Goal: Information Seeking & Learning: Learn about a topic

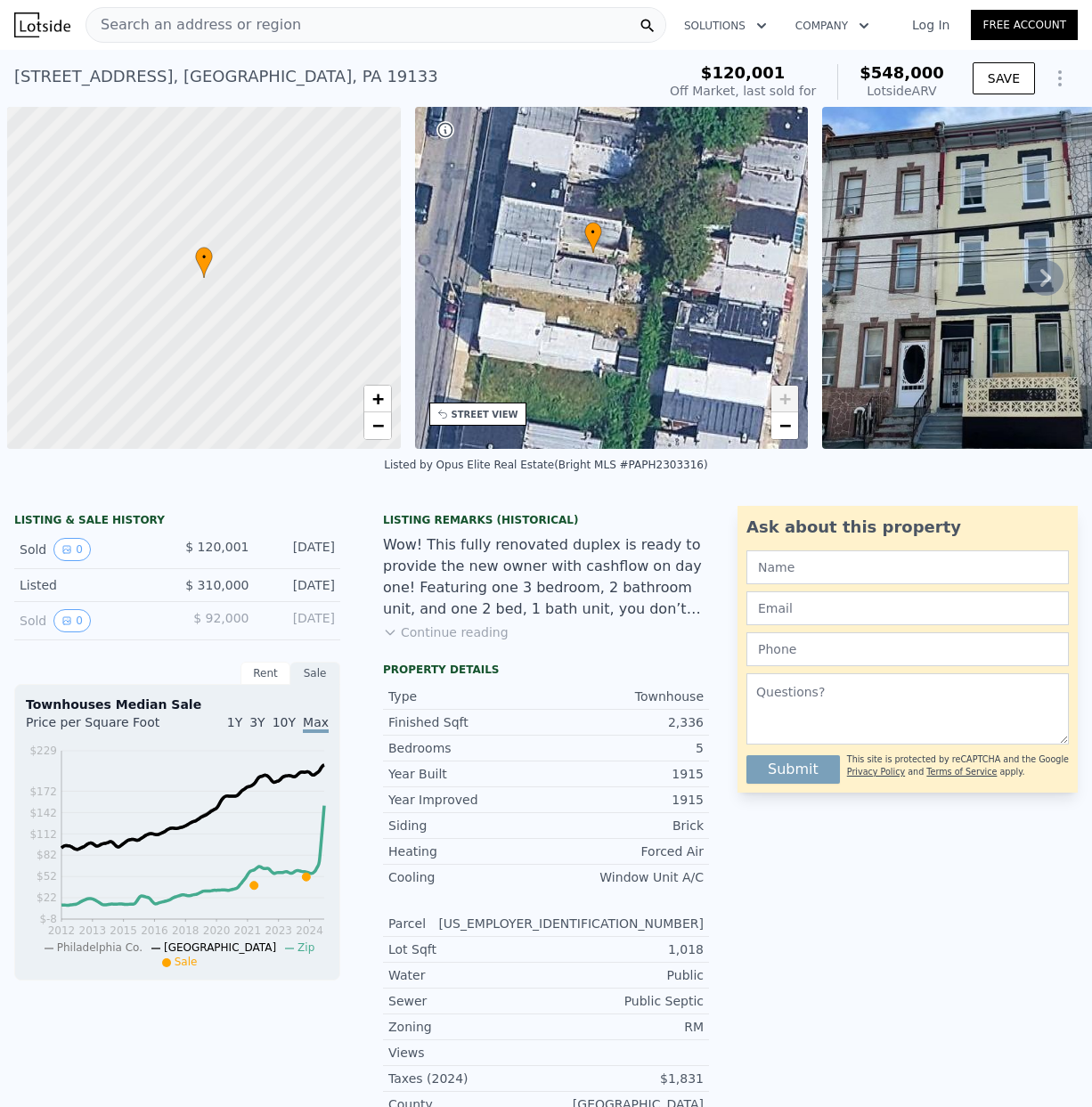
scroll to position [0, 527]
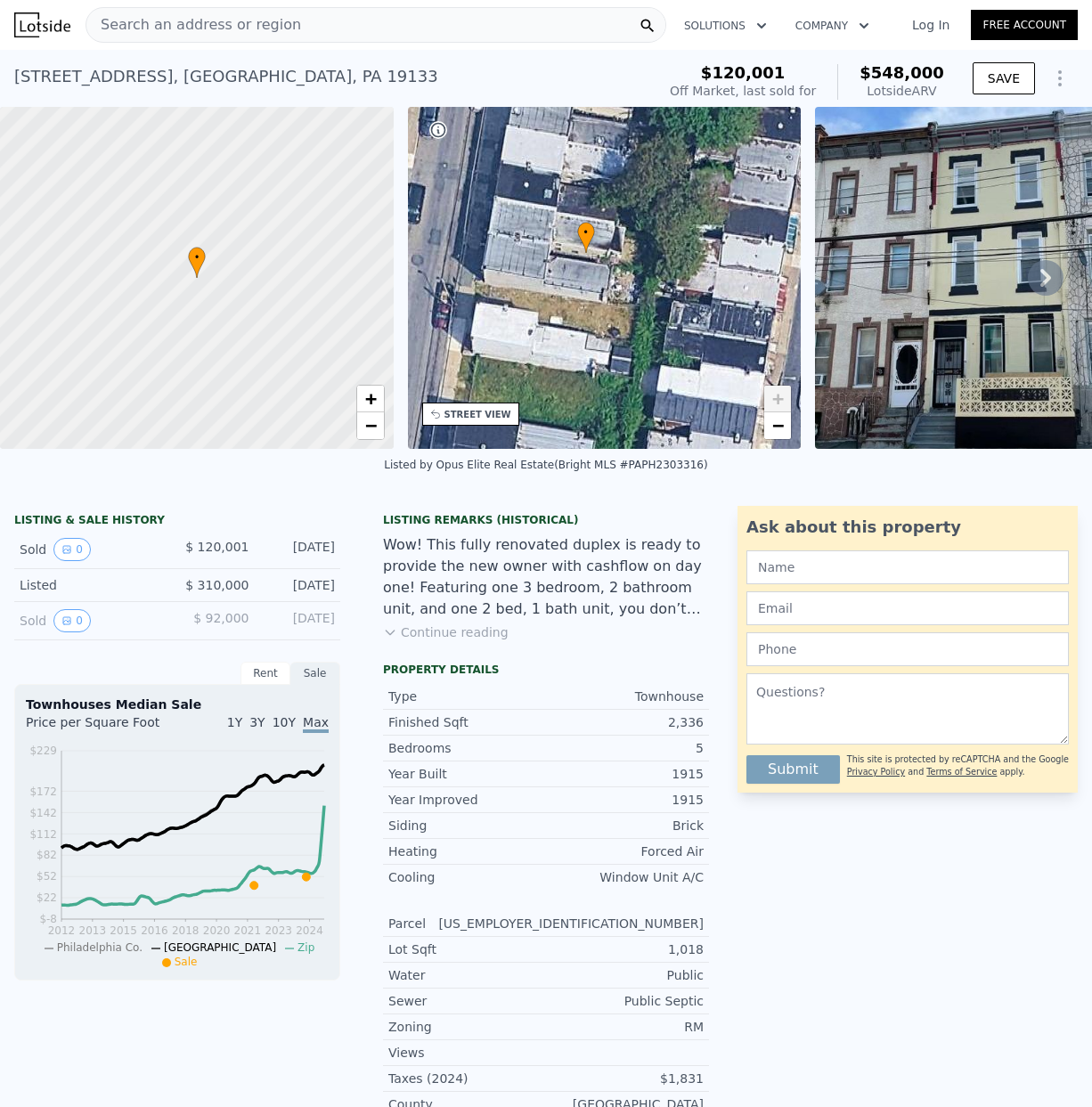
click at [157, 14] on span "Search an address or region" at bounding box center [193, 24] width 214 height 21
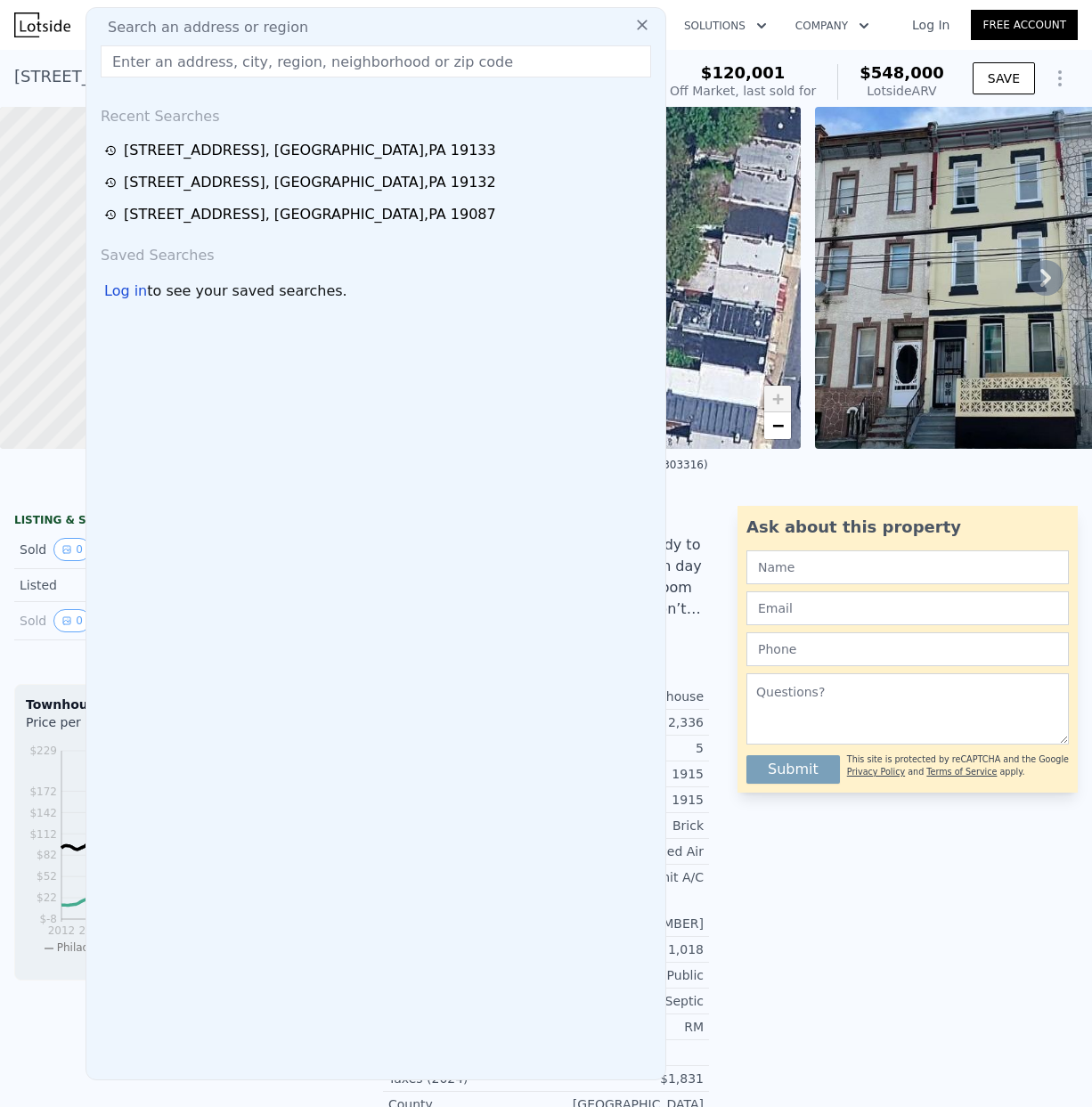
click at [131, 61] on input "text" at bounding box center [375, 61] width 550 height 32
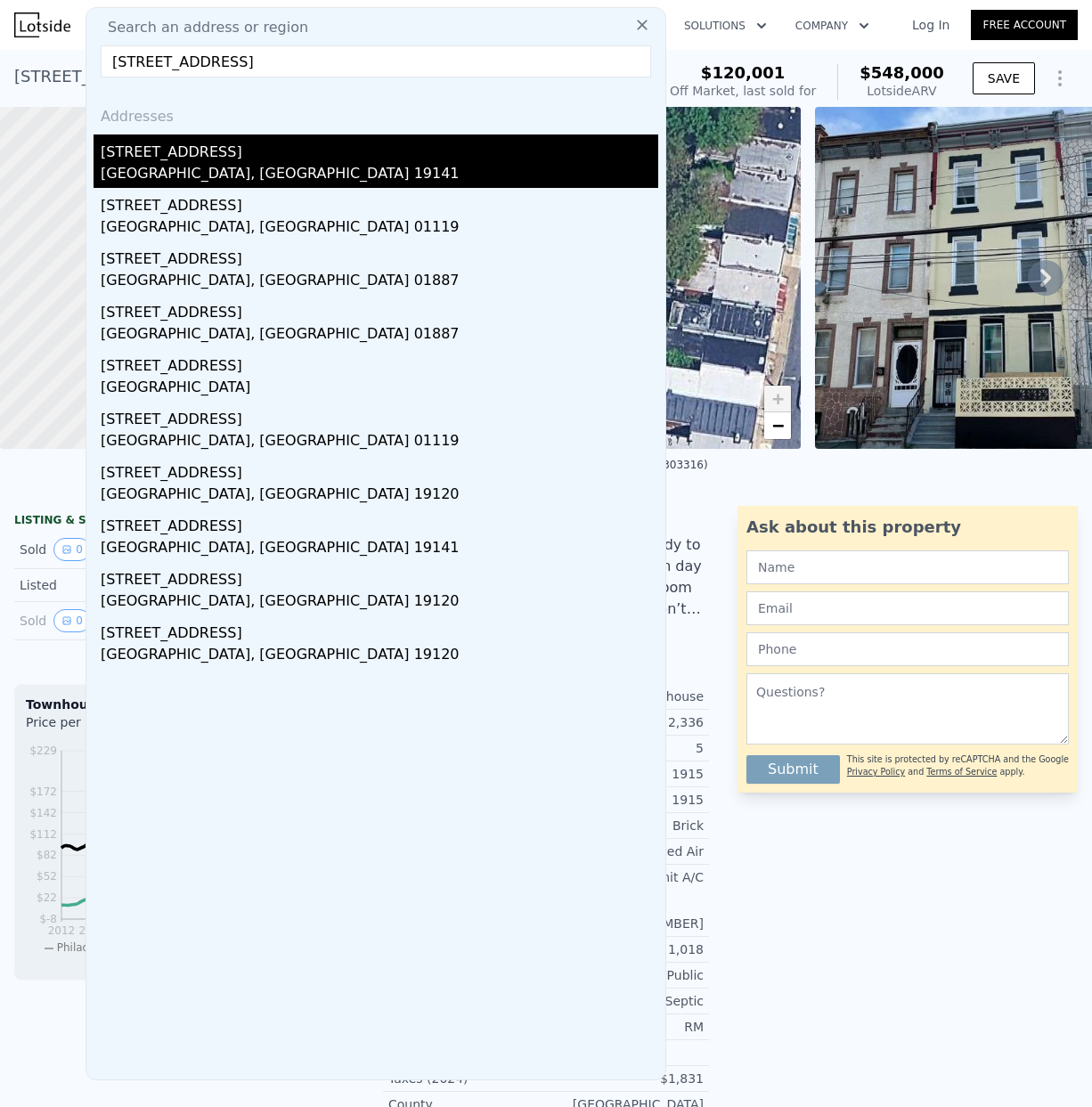
type input "[STREET_ADDRESS]"
click at [201, 163] on div "[GEOGRAPHIC_DATA], [GEOGRAPHIC_DATA] 19141" at bounding box center [379, 175] width 557 height 25
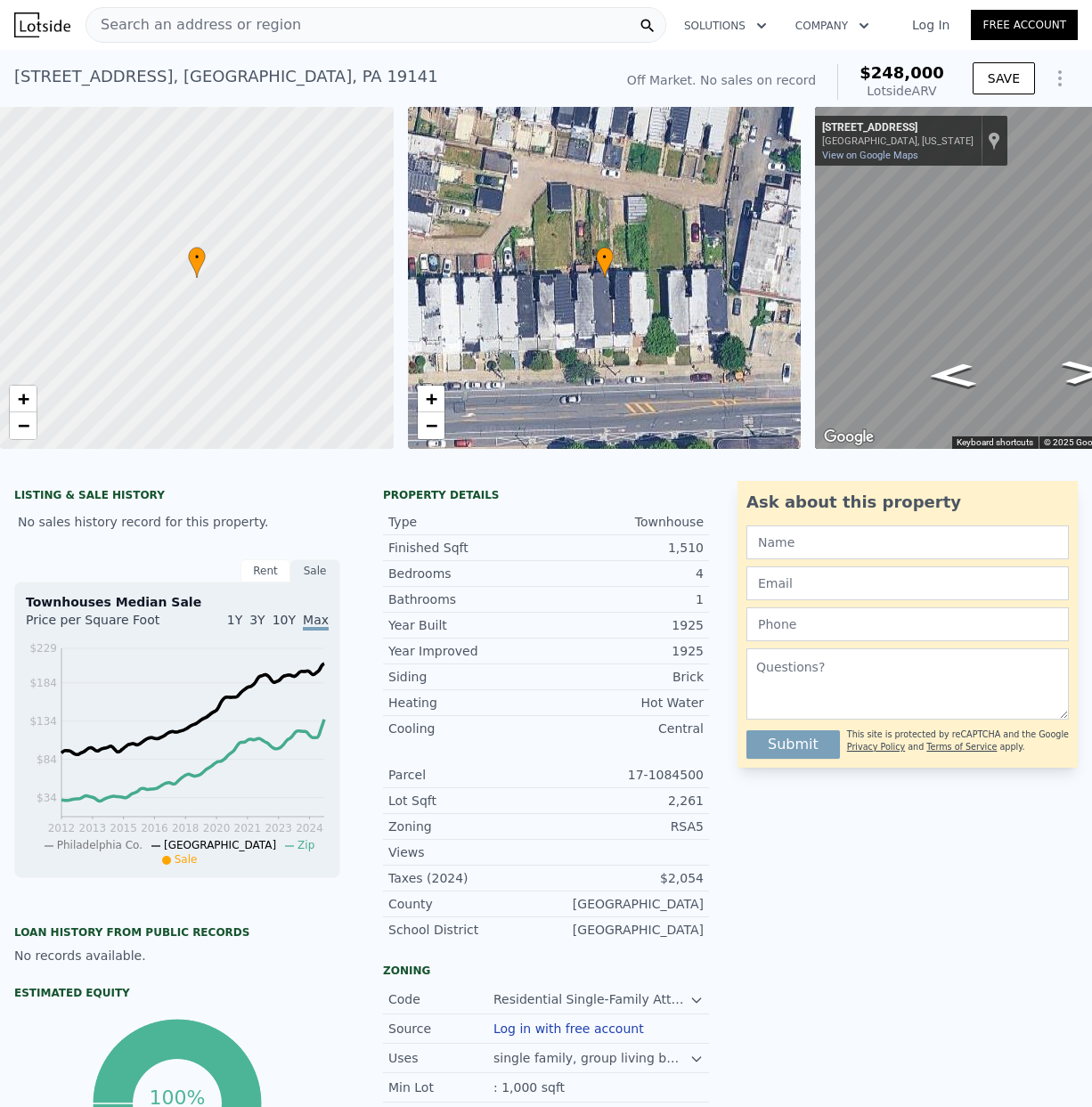
click at [131, 27] on span "Search an address or region" at bounding box center [193, 24] width 214 height 21
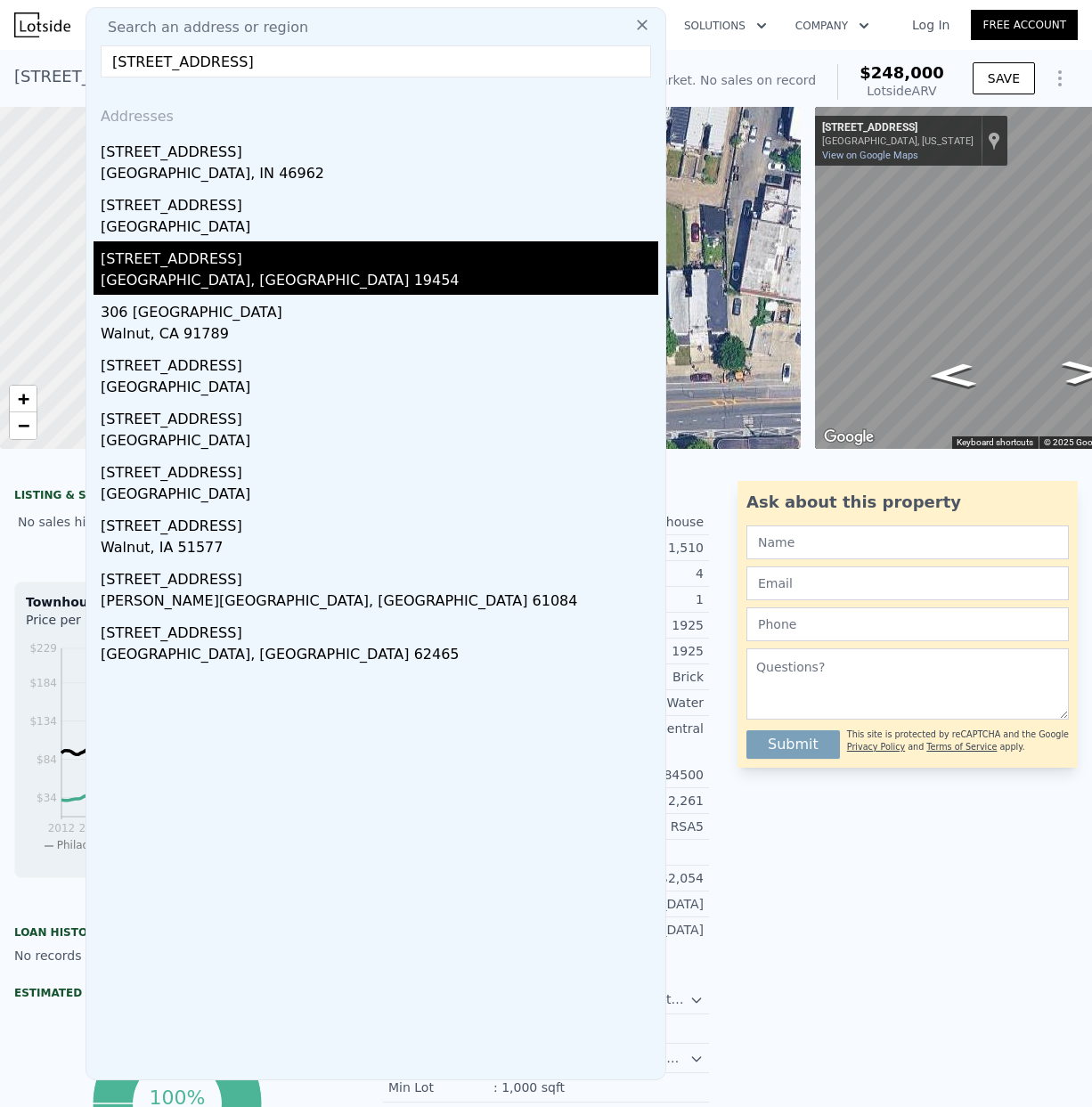
type input "[STREET_ADDRESS]"
click at [219, 265] on div "[STREET_ADDRESS]" at bounding box center [379, 255] width 557 height 29
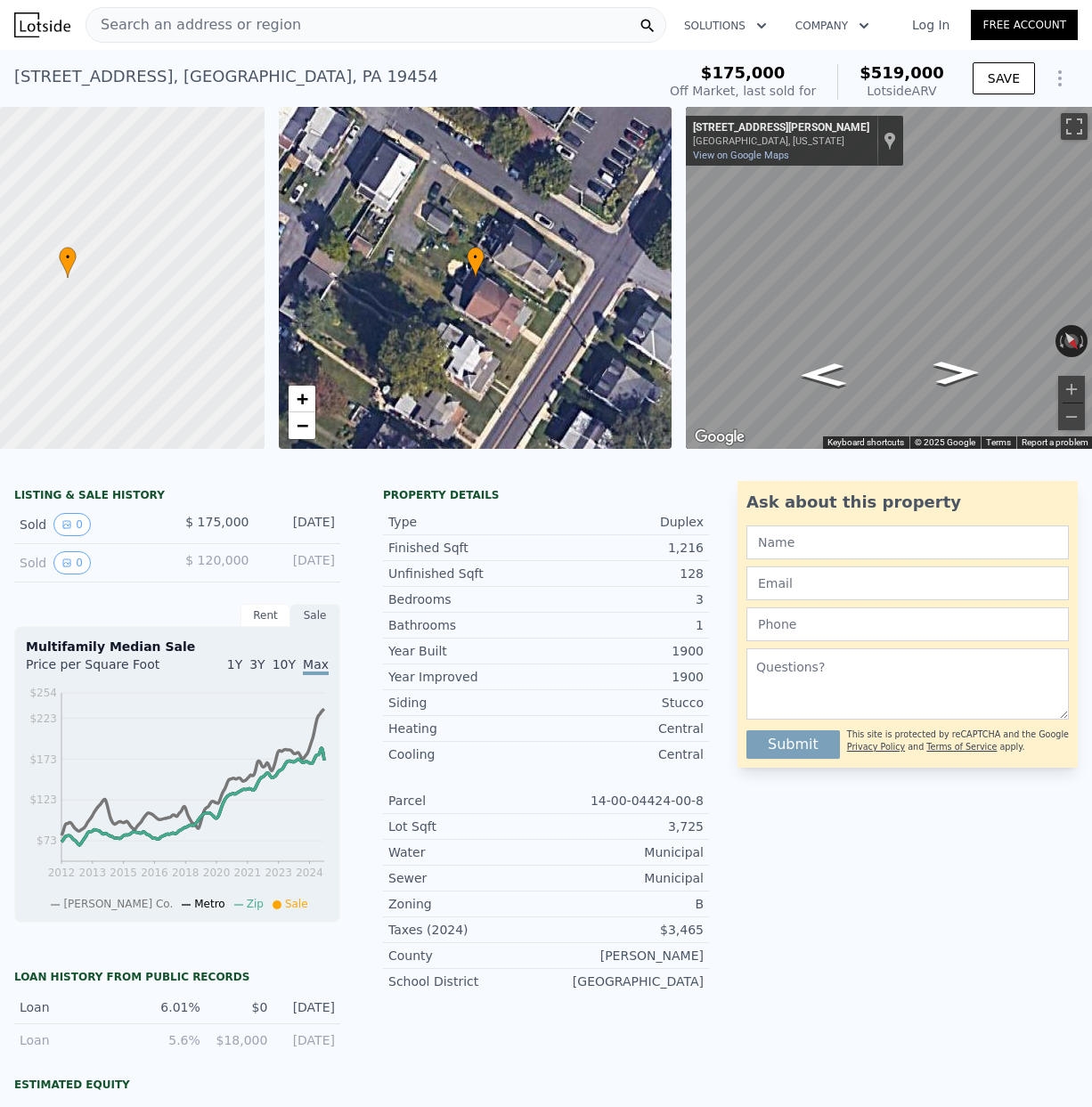
scroll to position [0, 138]
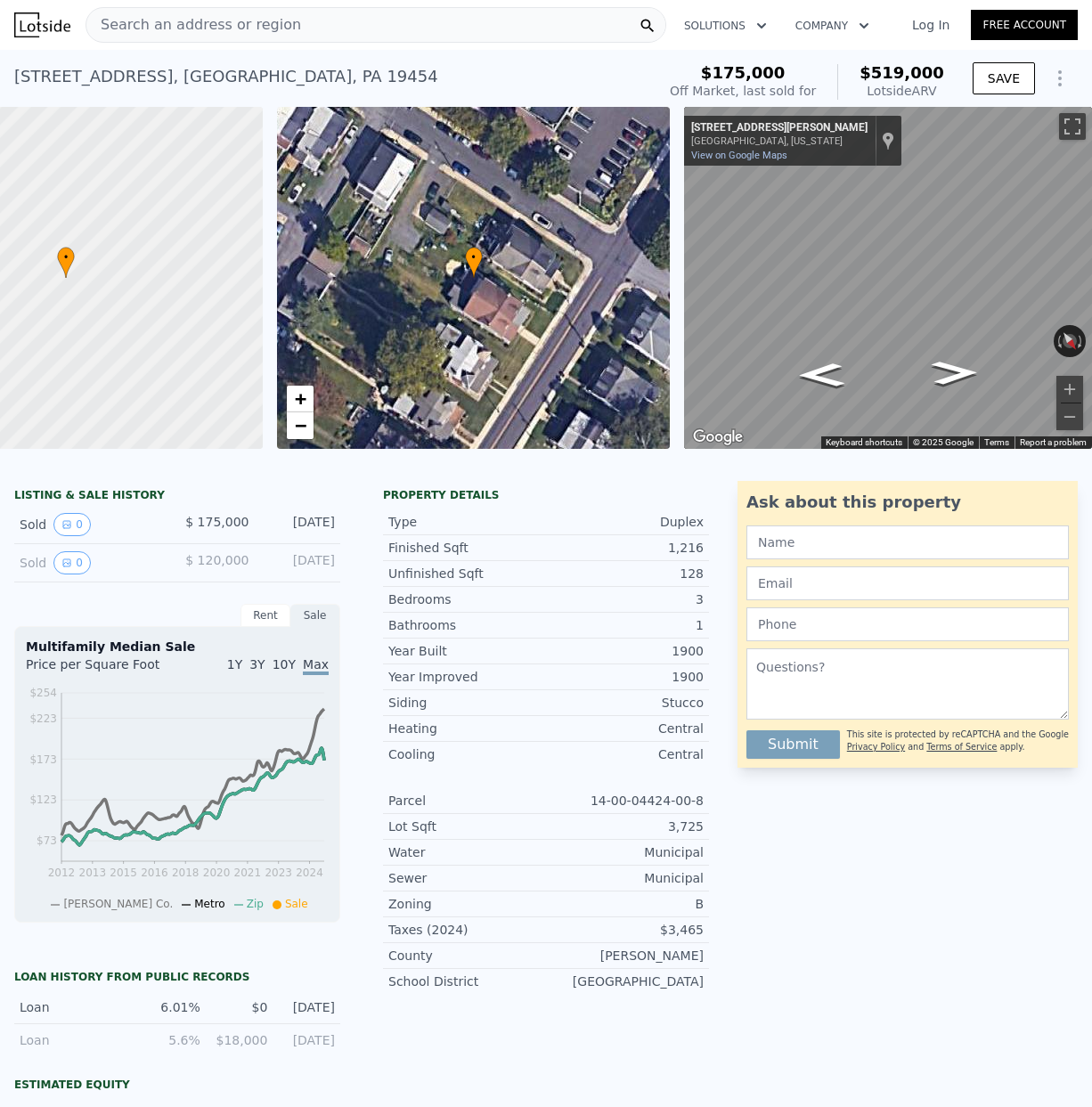
type input "0"
type input "3"
type input "1200"
type input "2078"
type input "1330"
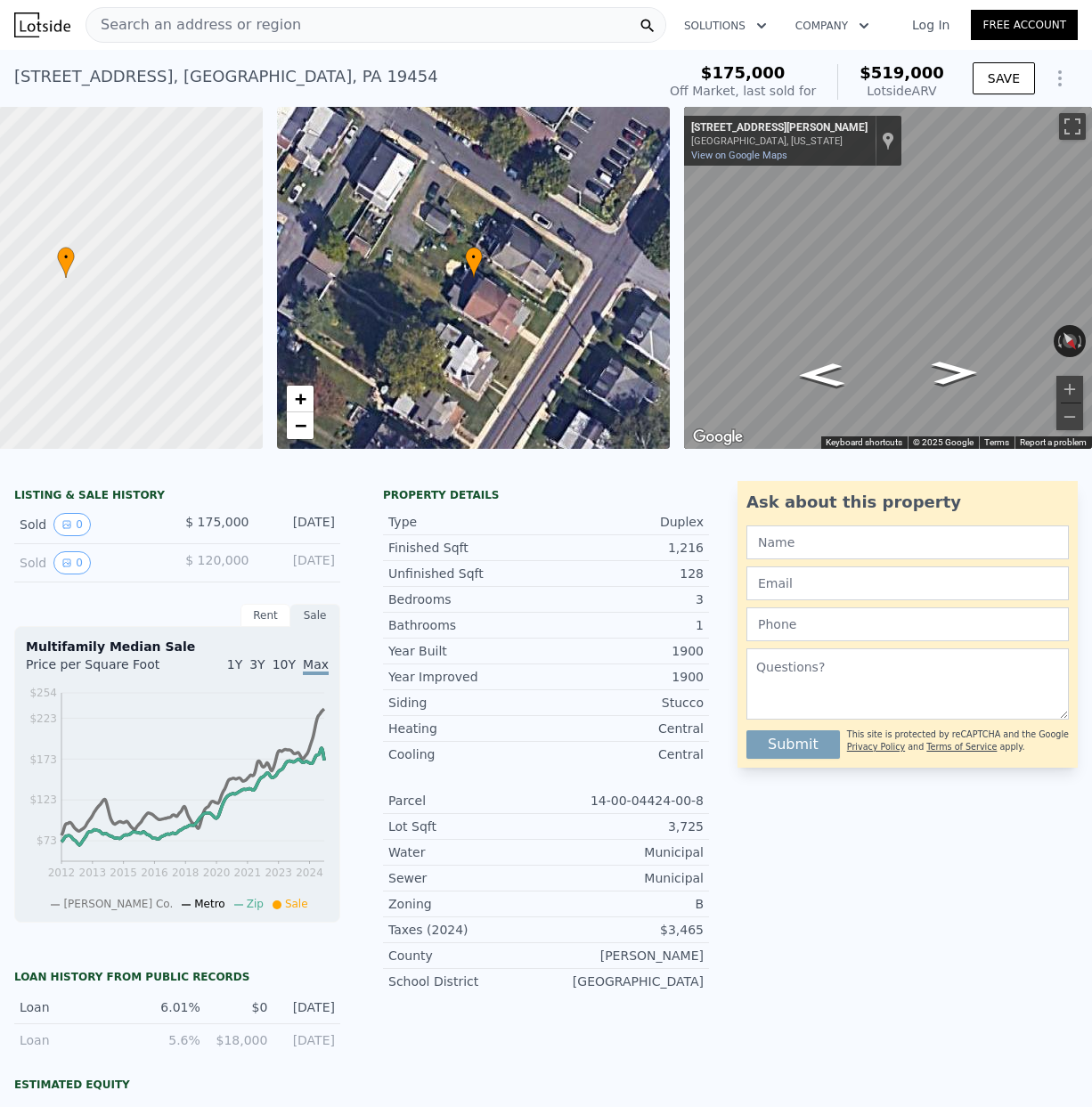
type input "4940"
type input "$ 248,000"
type input "5"
type input "$ 30,001"
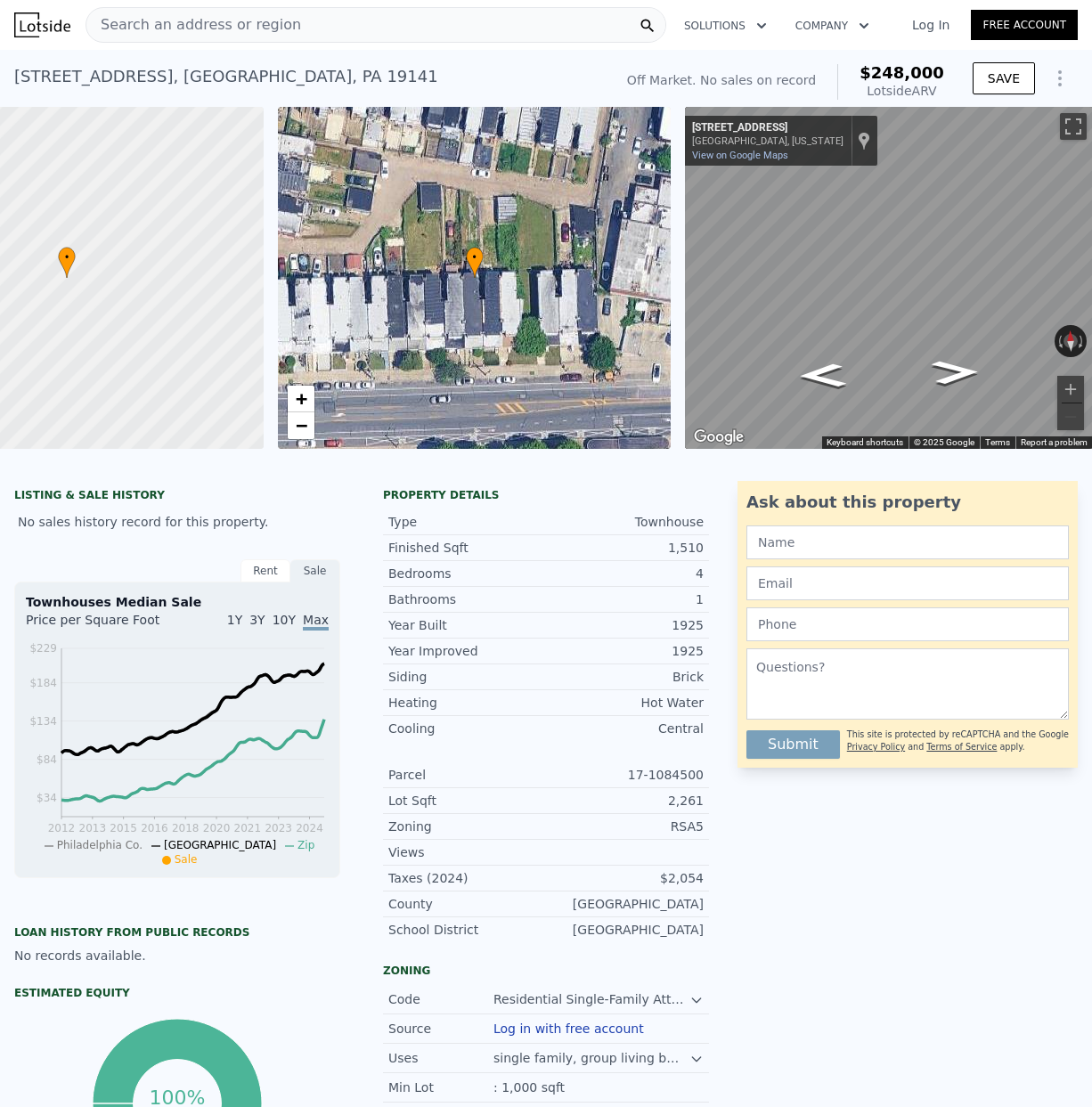
scroll to position [0, 138]
type input "2"
type input "1"
type input "2.5"
type input "1012"
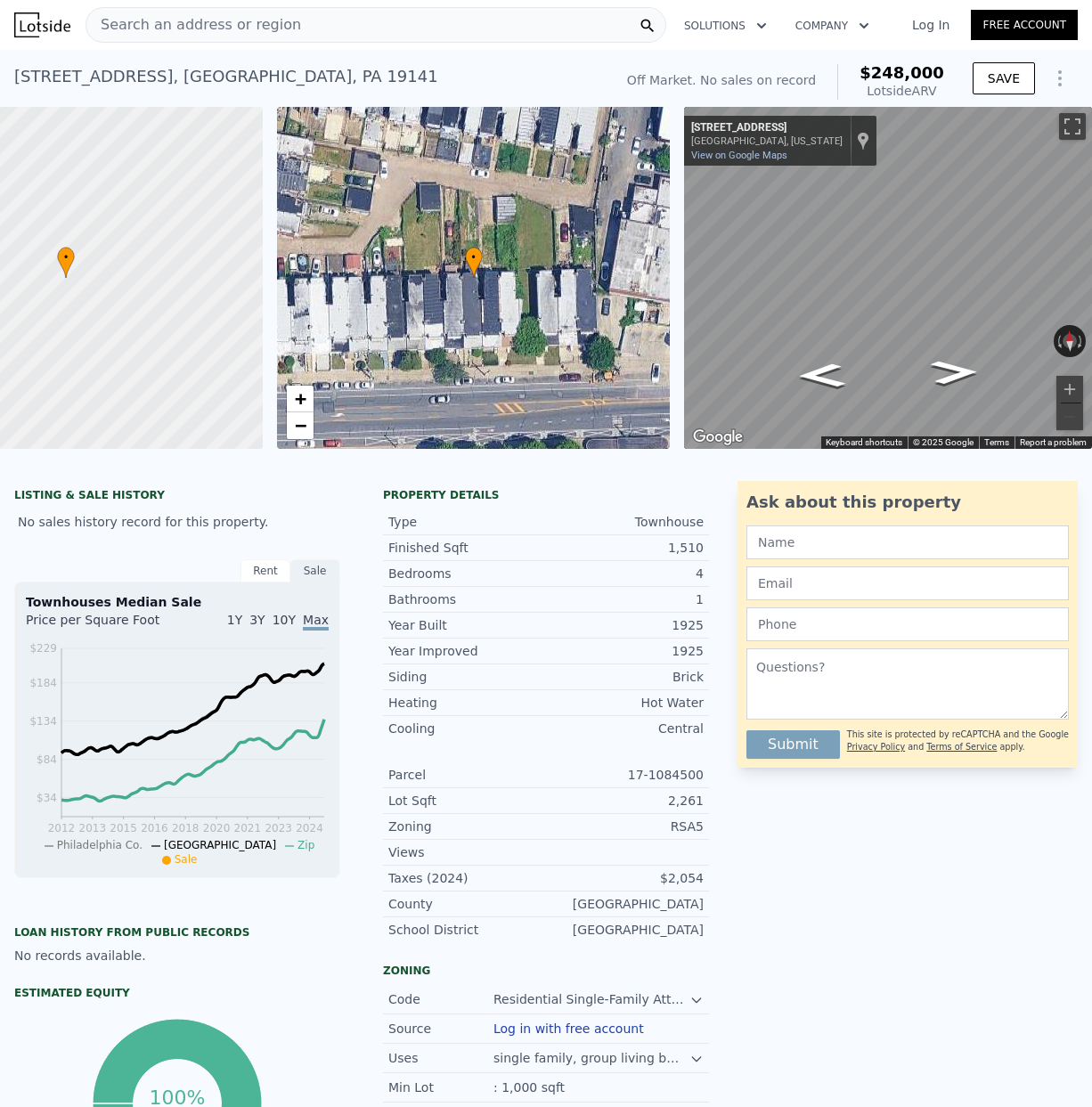
type input "1684"
type input "4200"
type input "18100"
type input "$ 519,000"
type input "6"
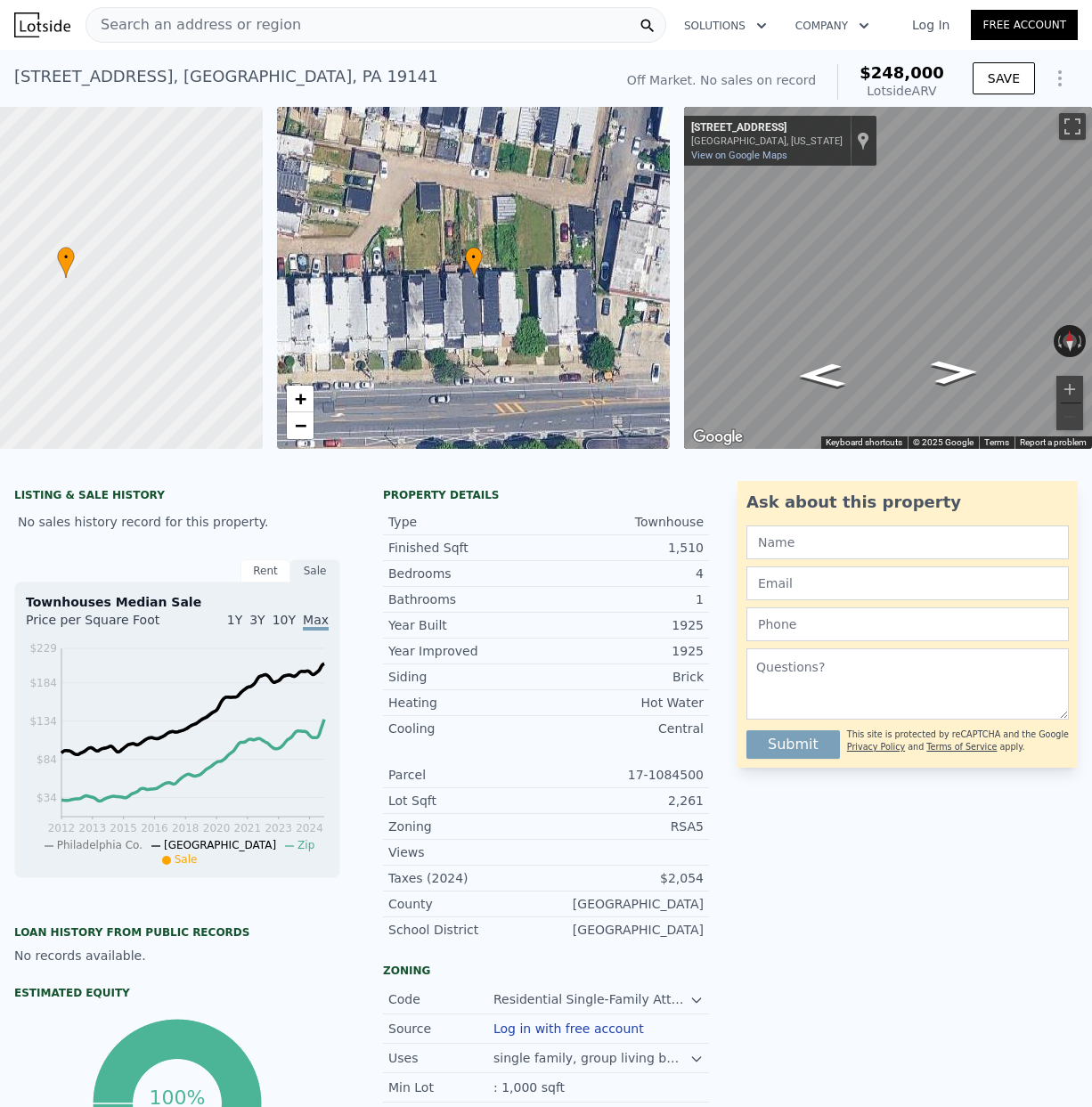
type input "$ 294,779"
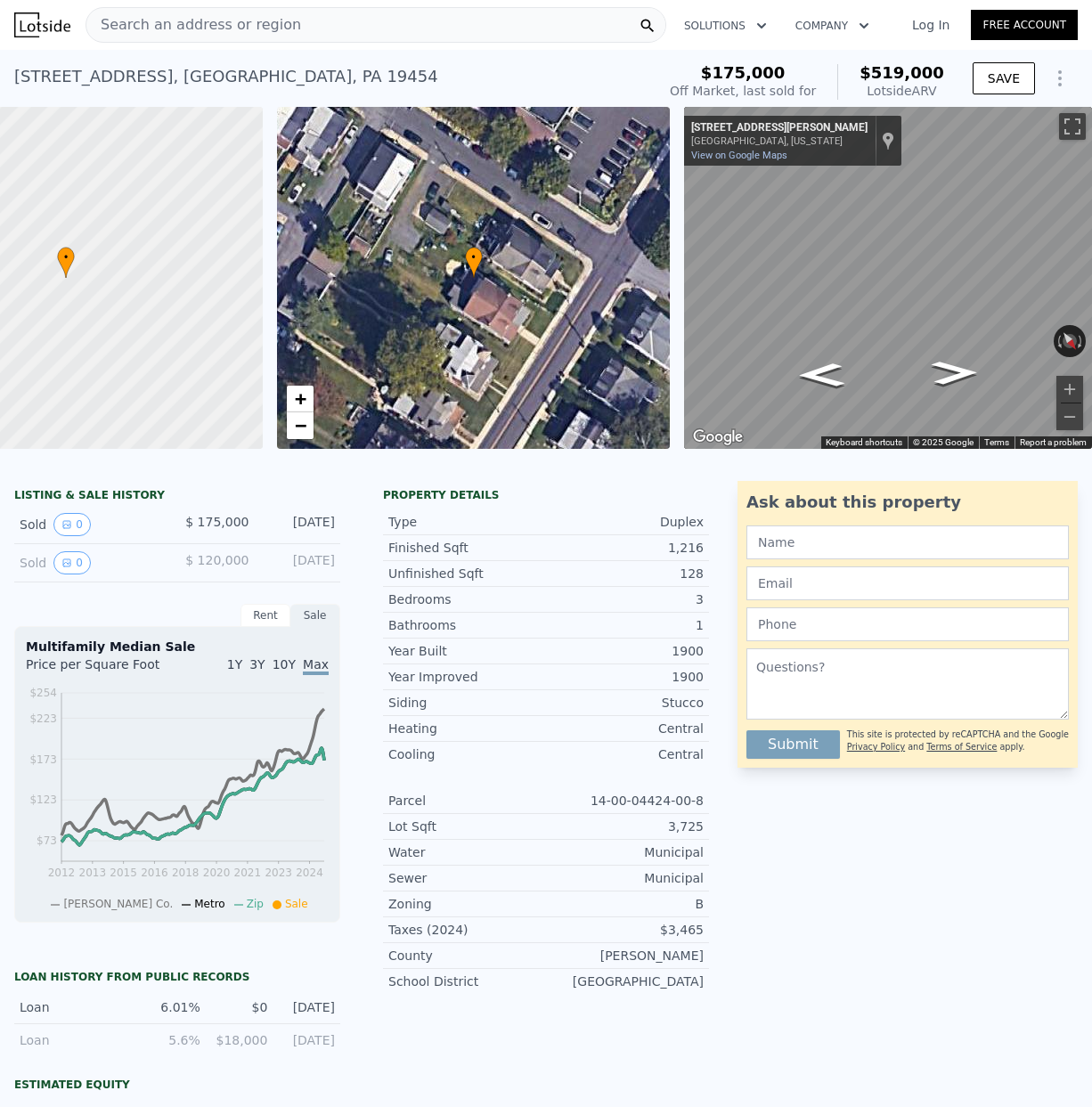
scroll to position [8, 0]
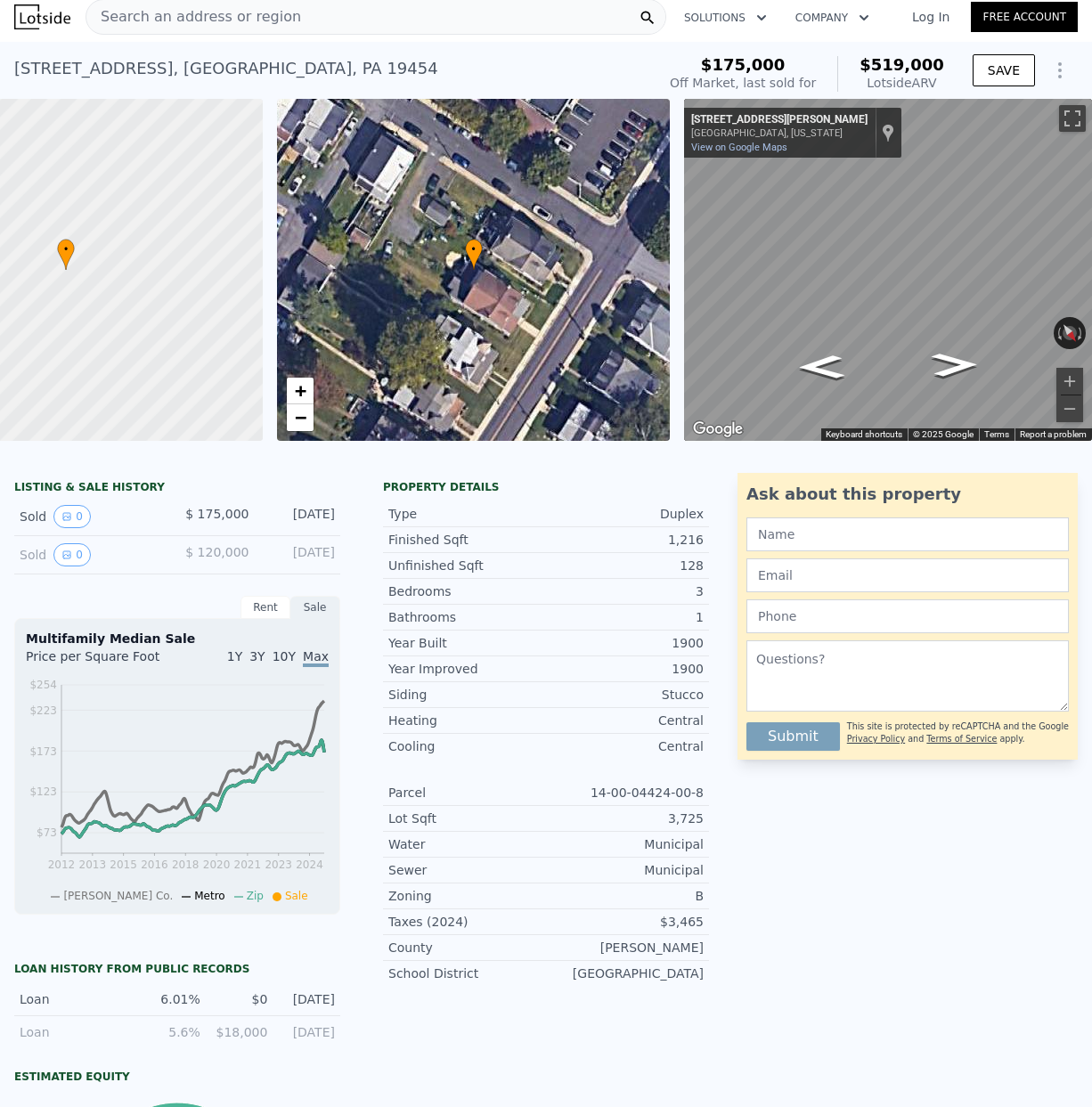
click at [153, 14] on span "Search an address or region" at bounding box center [193, 17] width 214 height 21
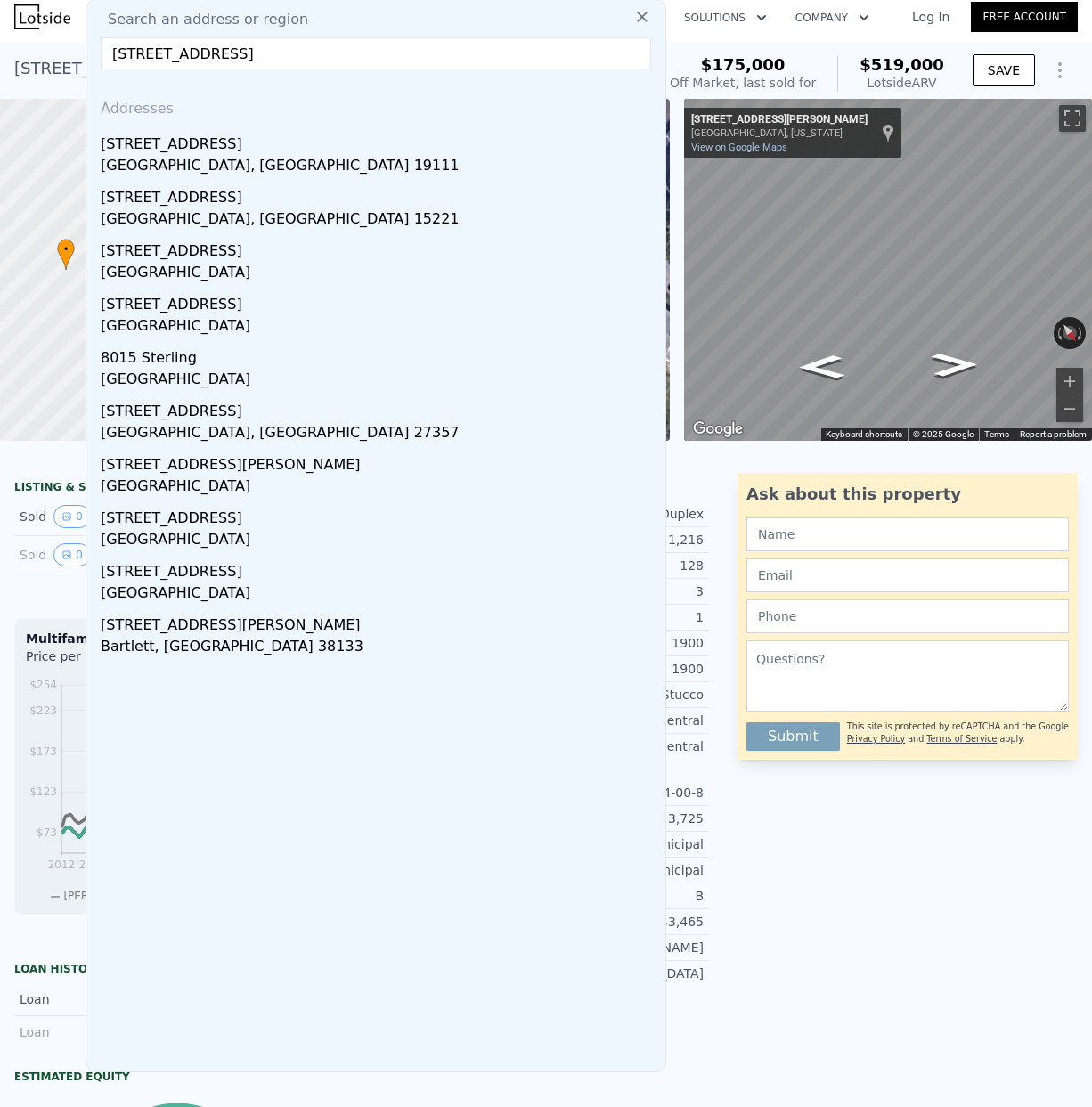
type input "[STREET_ADDRESS]"
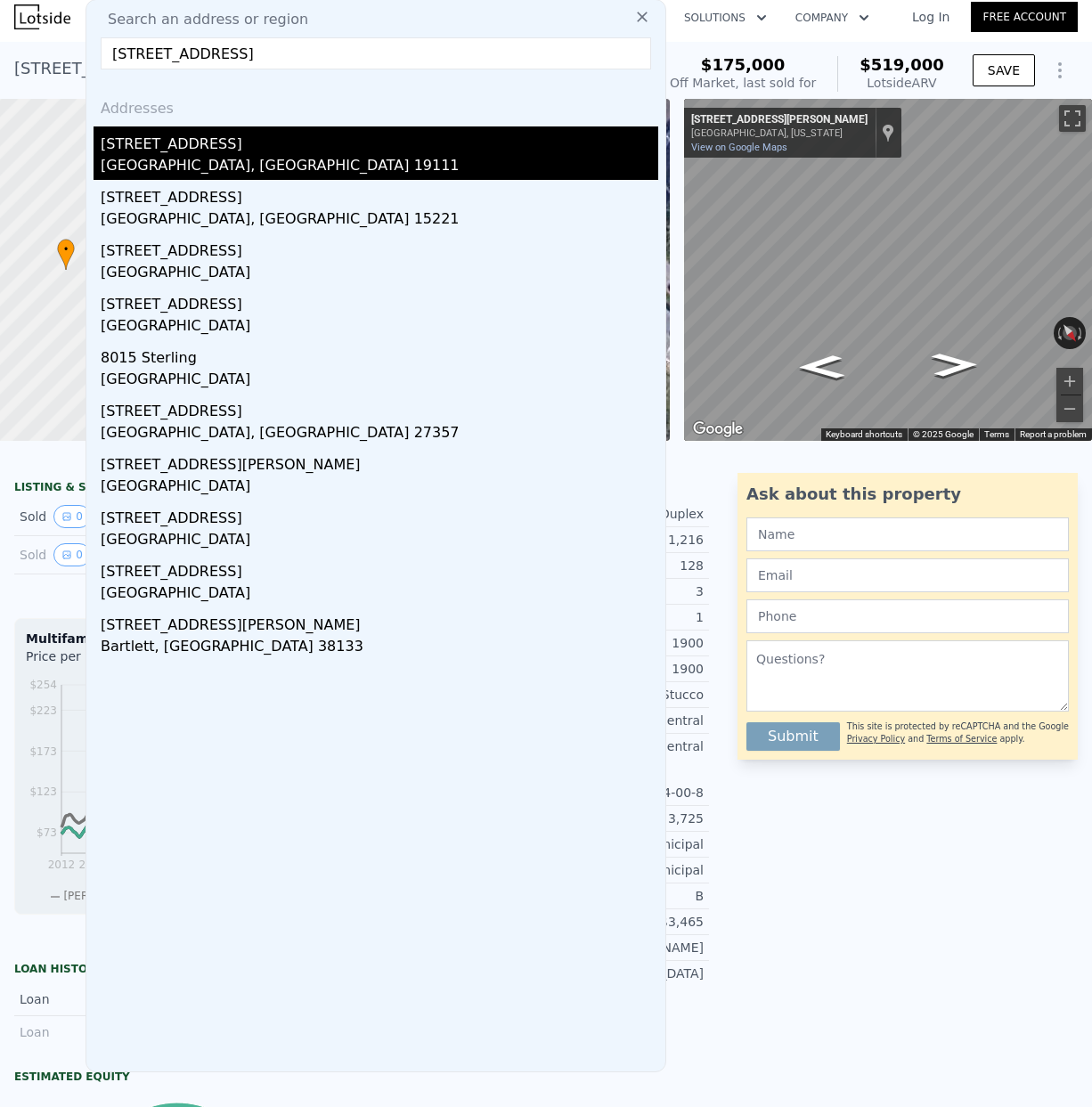
click at [191, 149] on div "[STREET_ADDRESS]" at bounding box center [379, 140] width 557 height 29
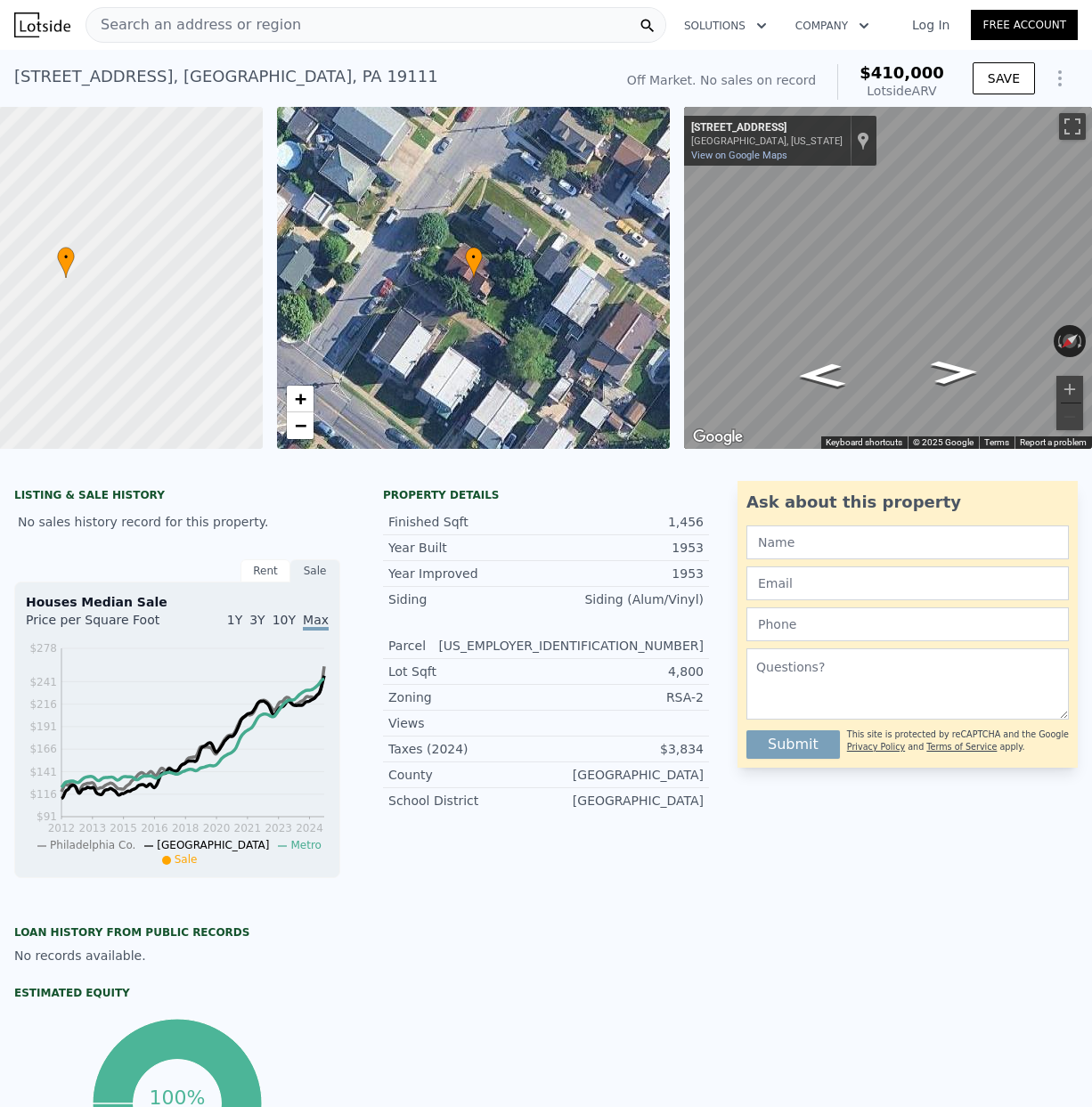
type input "1012"
type input "1684"
type input "4200"
type input "18100"
type input "$ 519,000"
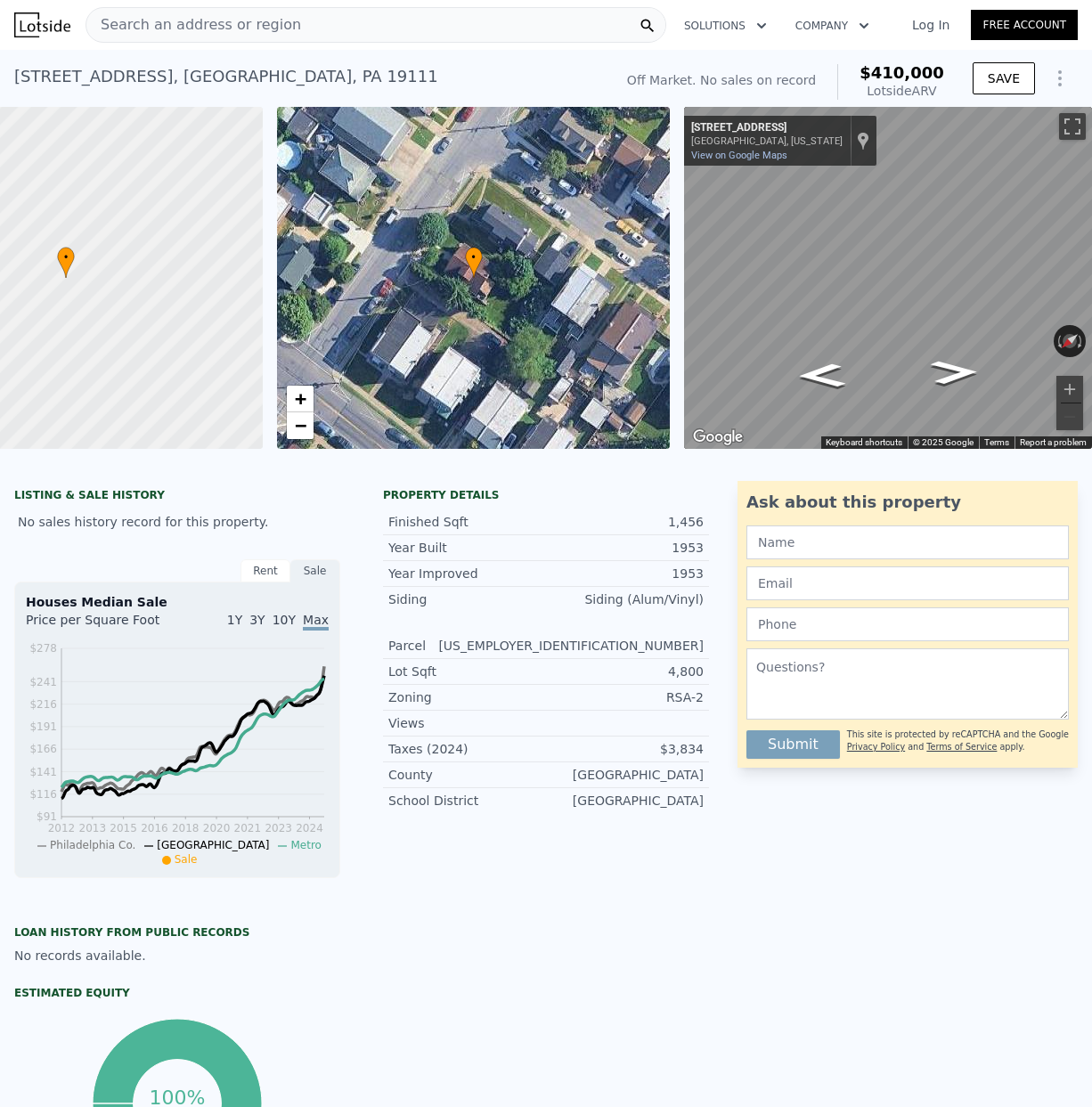
type input "6"
type input "$ 294,779"
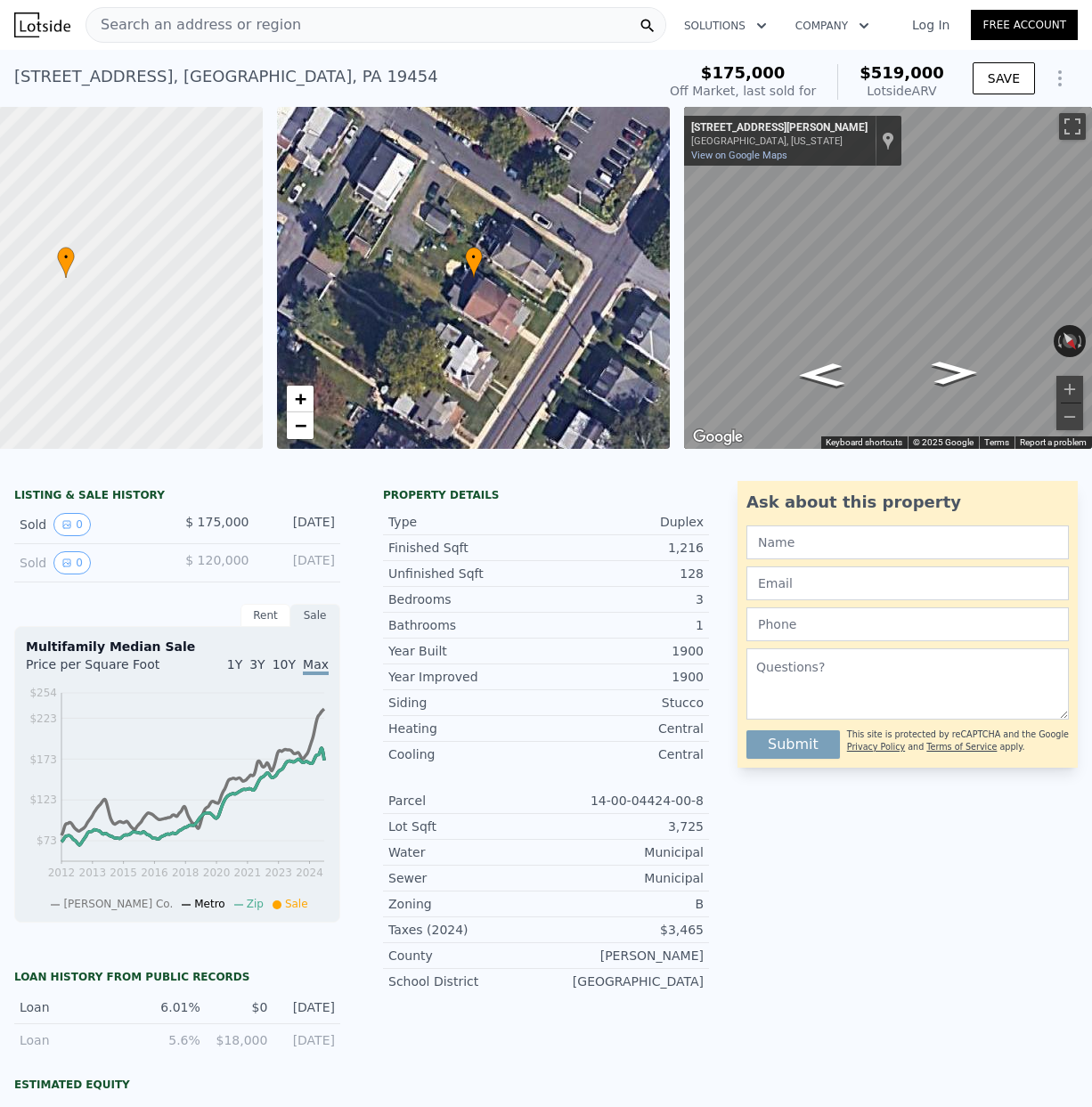
type input "1190"
type input "1709"
type input "5000"
type input "7875"
type input "$ 410,000"
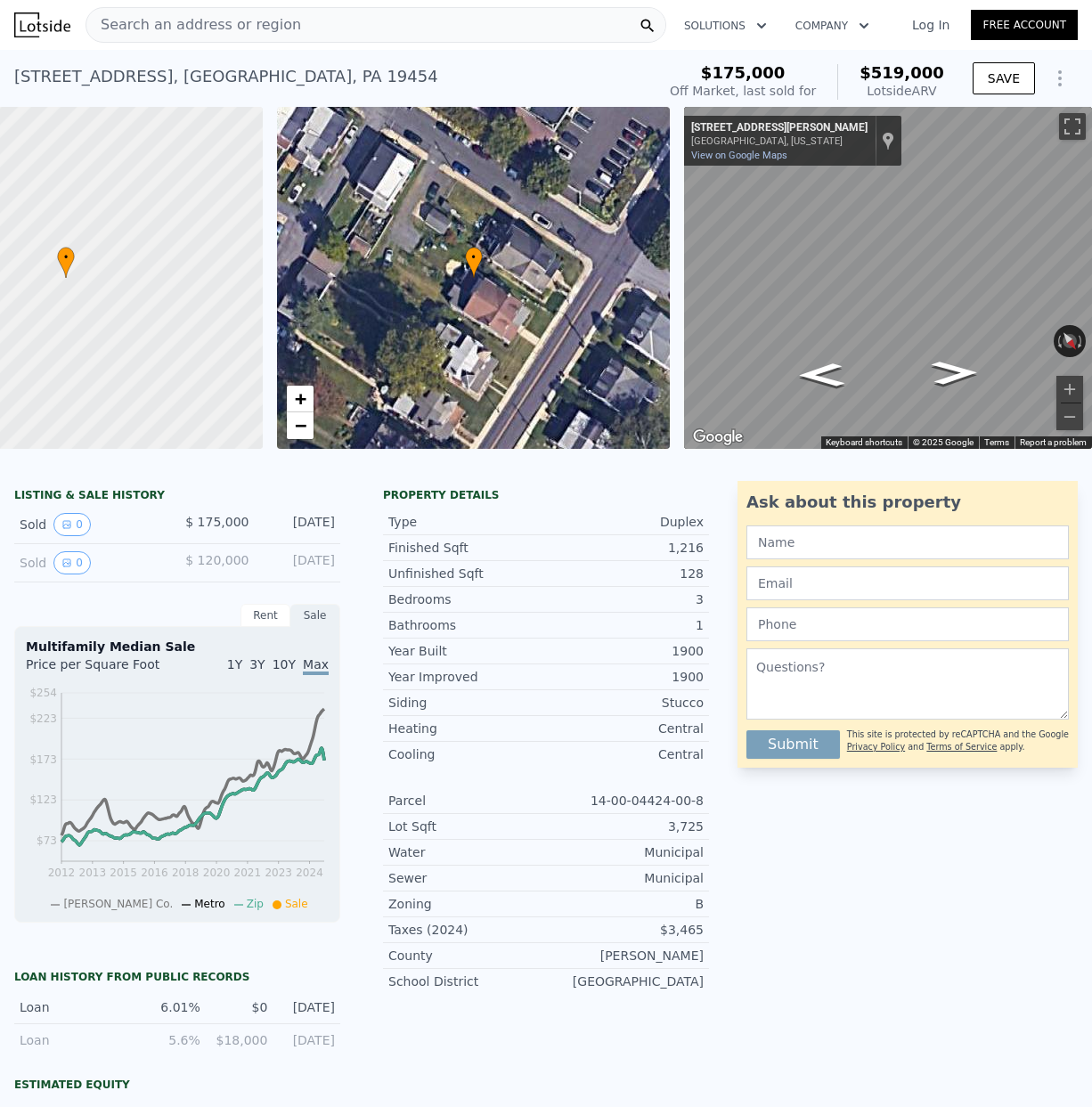
type input "5"
type input "$ 30,004"
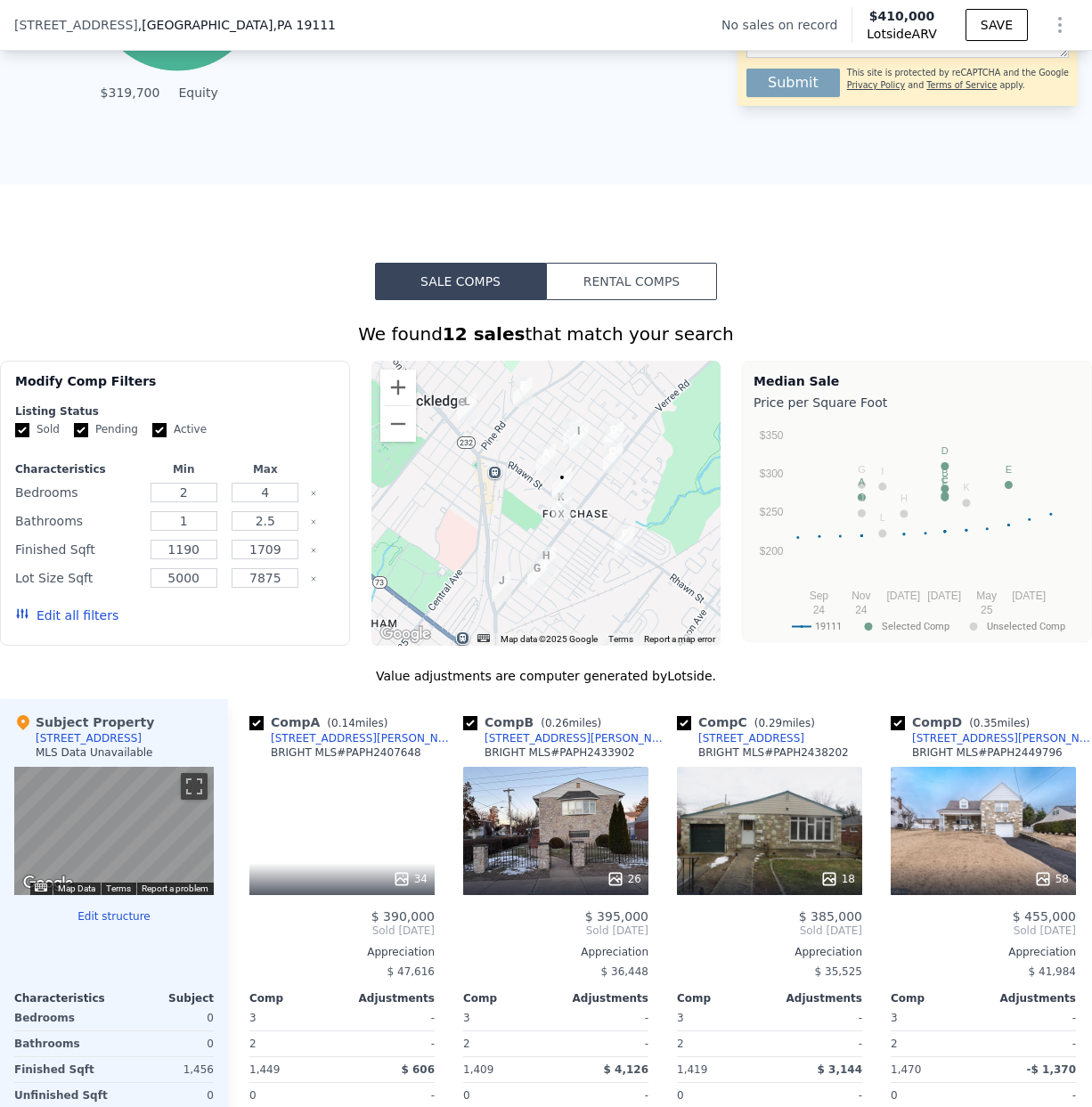
scroll to position [1240, 0]
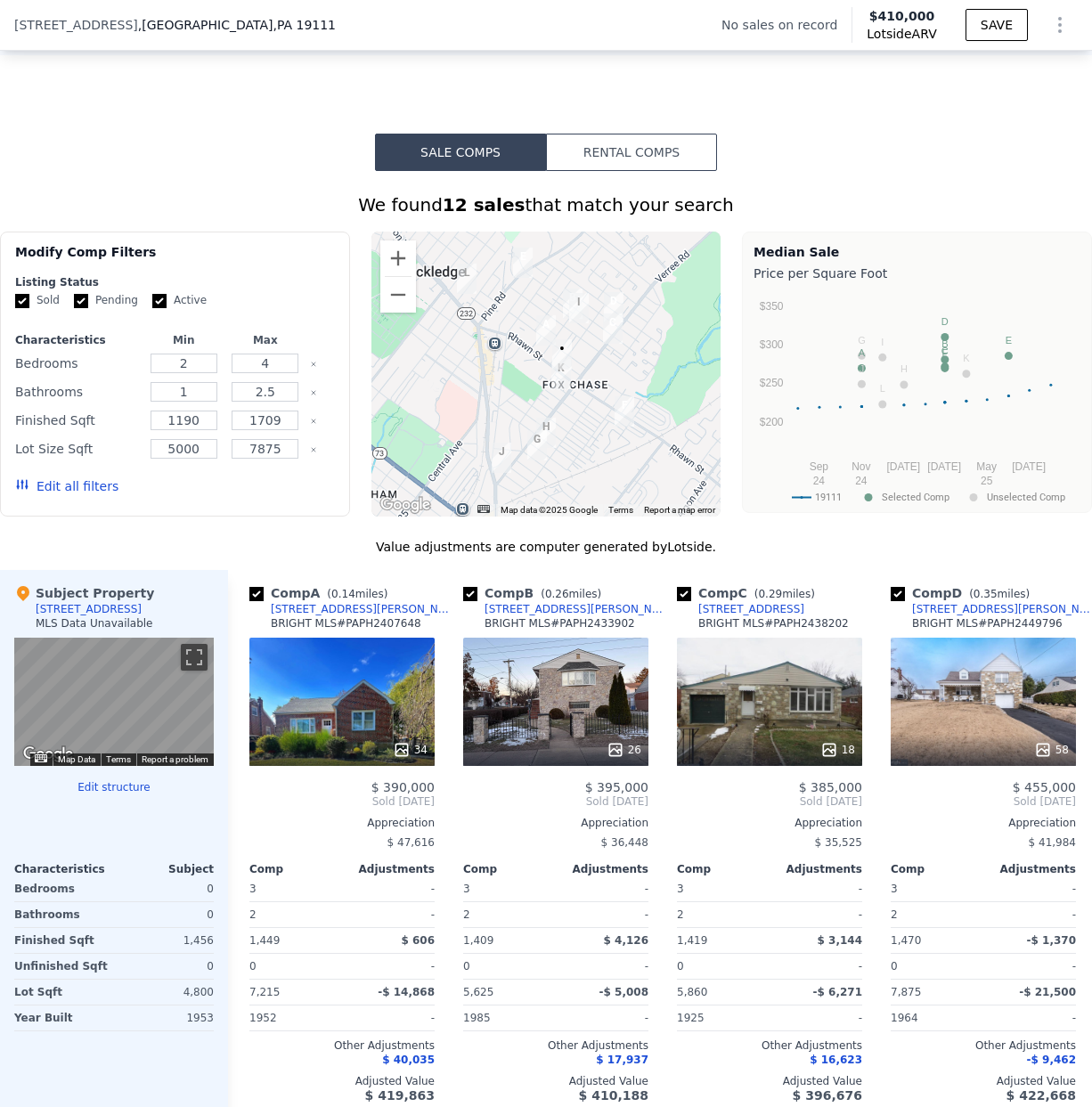
click at [517, 385] on div at bounding box center [546, 375] width 350 height 285
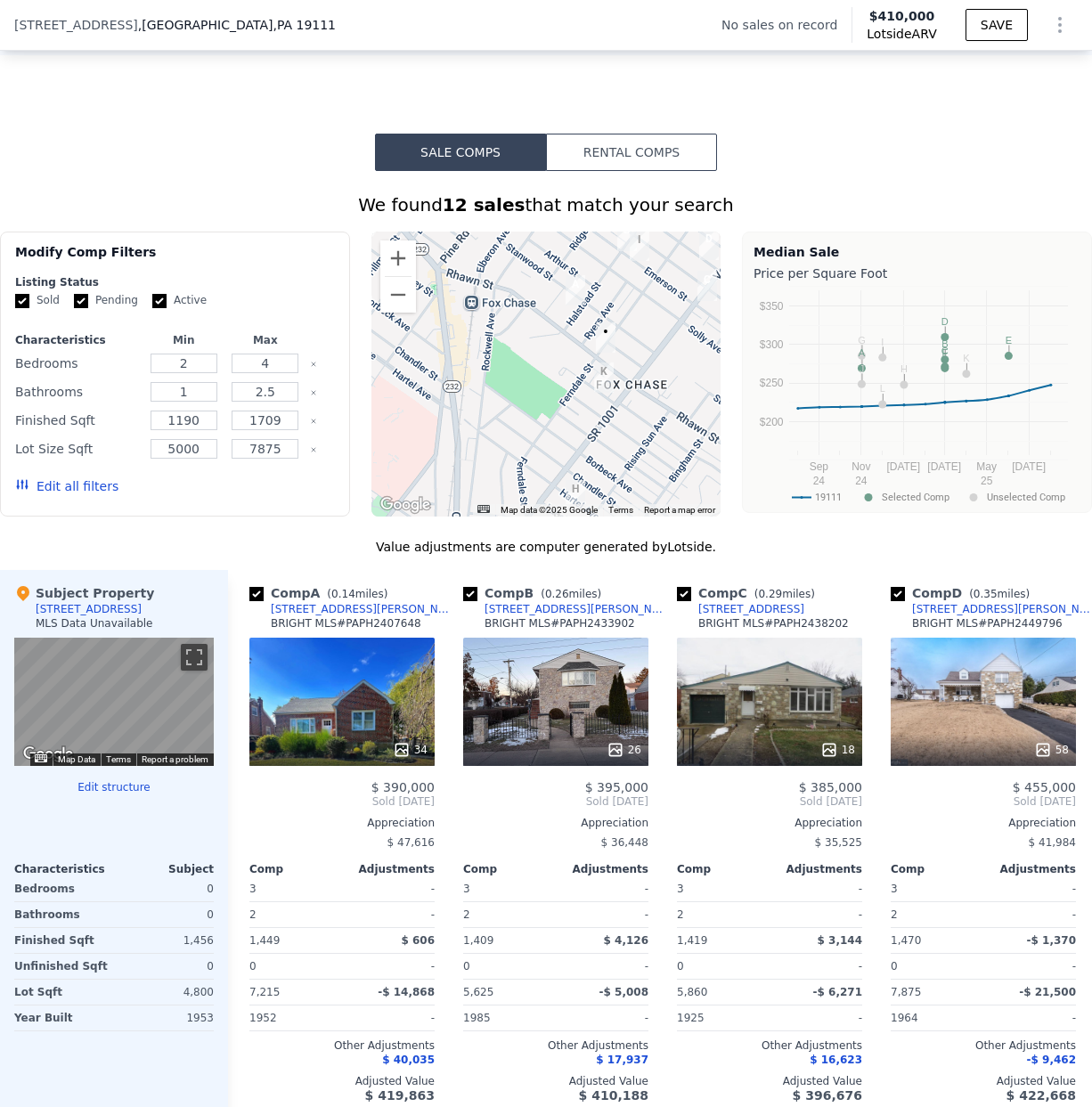
click at [517, 386] on div at bounding box center [546, 375] width 350 height 285
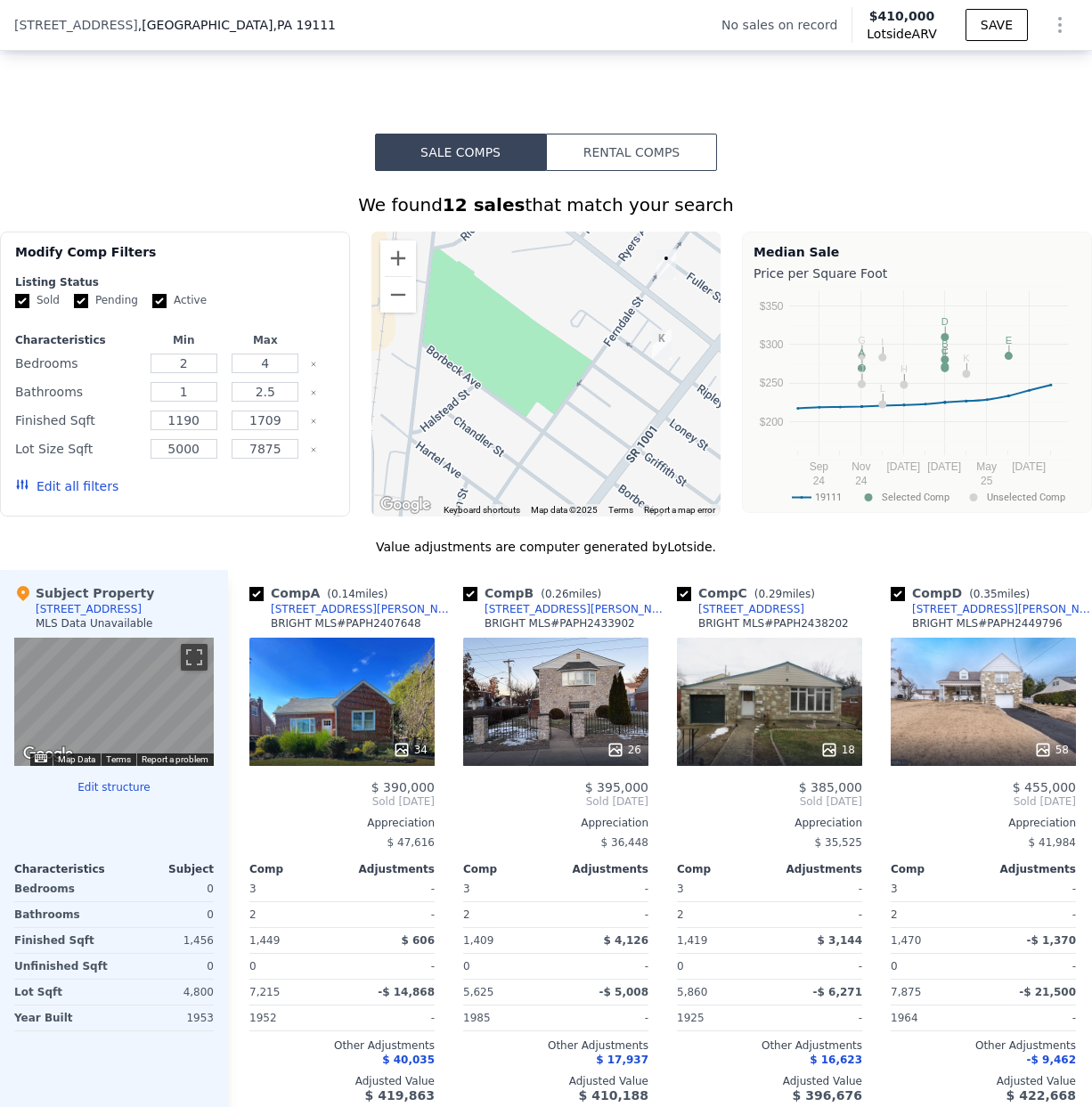
drag, startPoint x: 553, startPoint y: 352, endPoint x: 523, endPoint y: 316, distance: 46.9
click at [523, 316] on div at bounding box center [546, 375] width 350 height 285
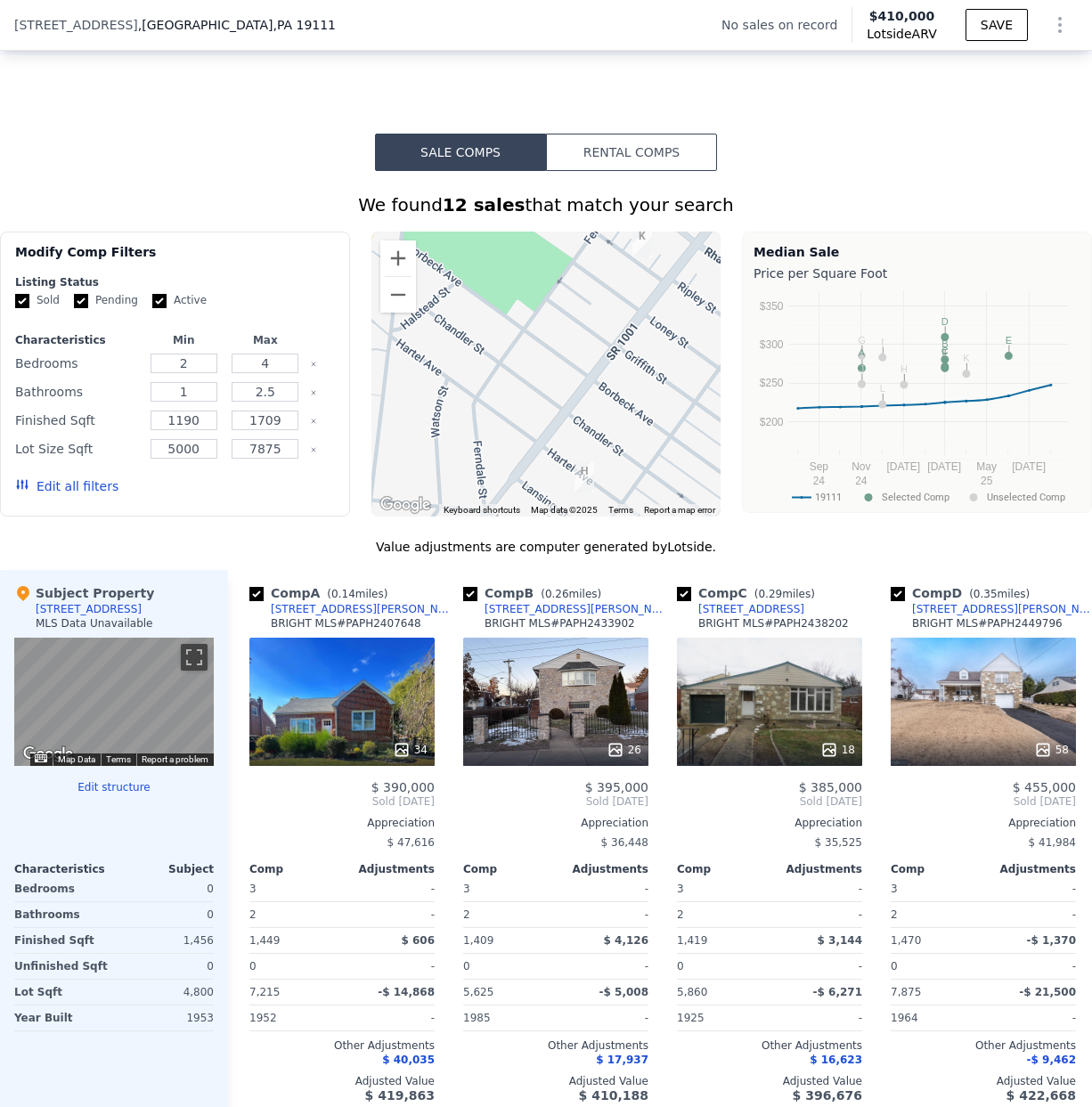
drag, startPoint x: 546, startPoint y: 396, endPoint x: 526, endPoint y: 292, distance: 105.9
click at [526, 292] on div at bounding box center [546, 375] width 350 height 285
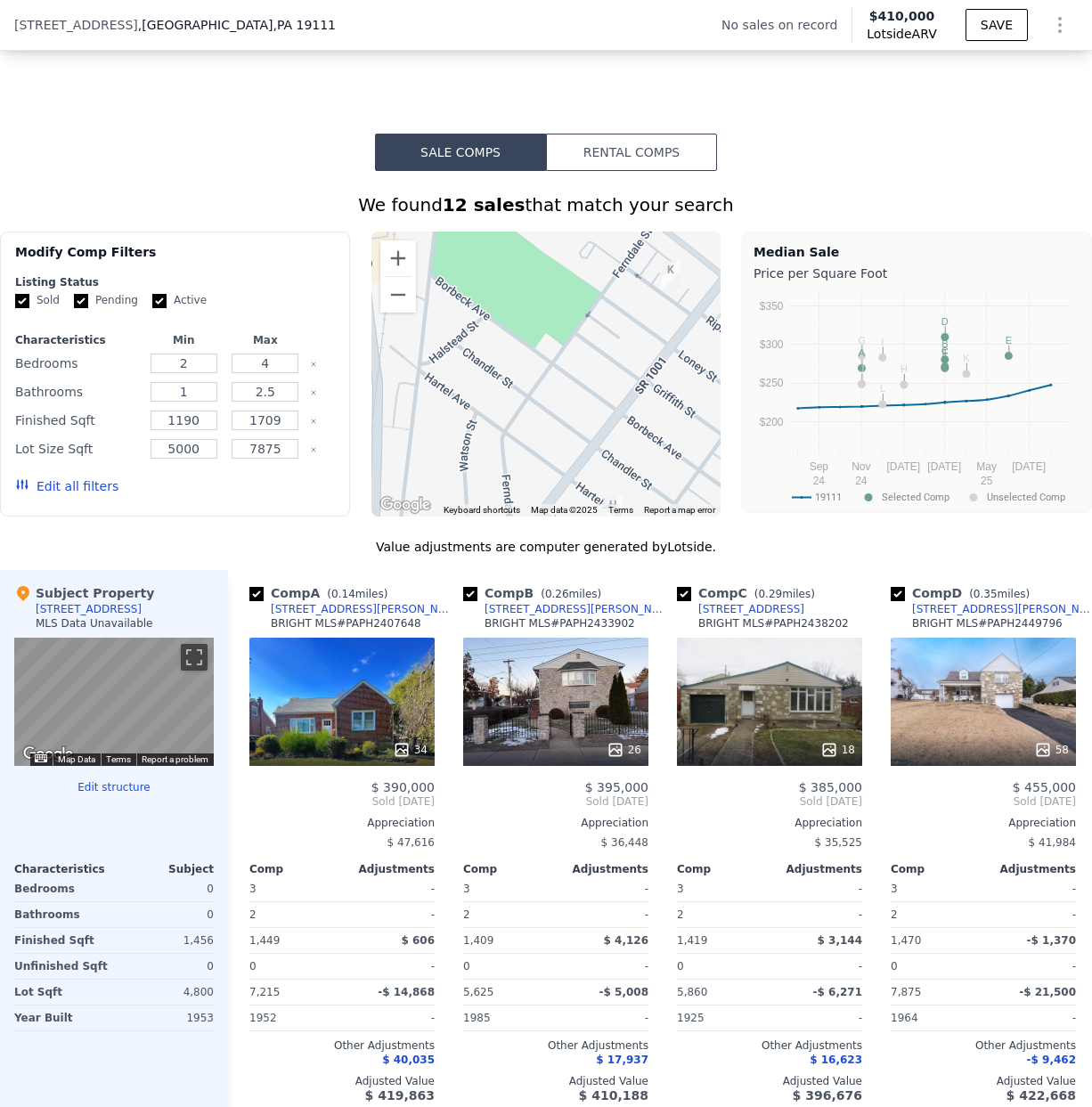
drag, startPoint x: 546, startPoint y: 403, endPoint x: 574, endPoint y: 434, distance: 41.8
click at [574, 434] on div at bounding box center [546, 375] width 350 height 285
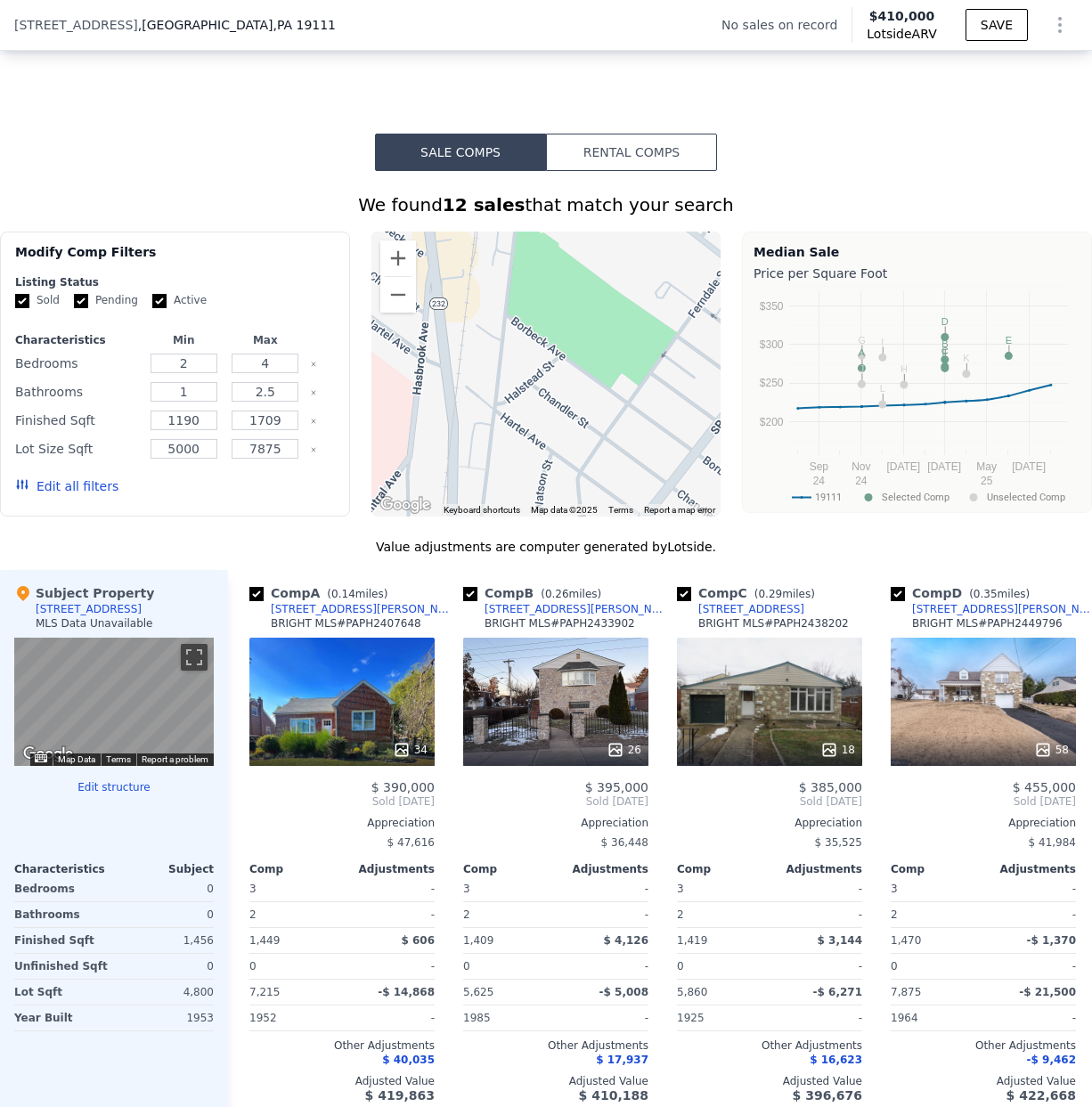
drag, startPoint x: 504, startPoint y: 381, endPoint x: 579, endPoint y: 421, distance: 85.0
click at [579, 421] on div at bounding box center [546, 375] width 350 height 285
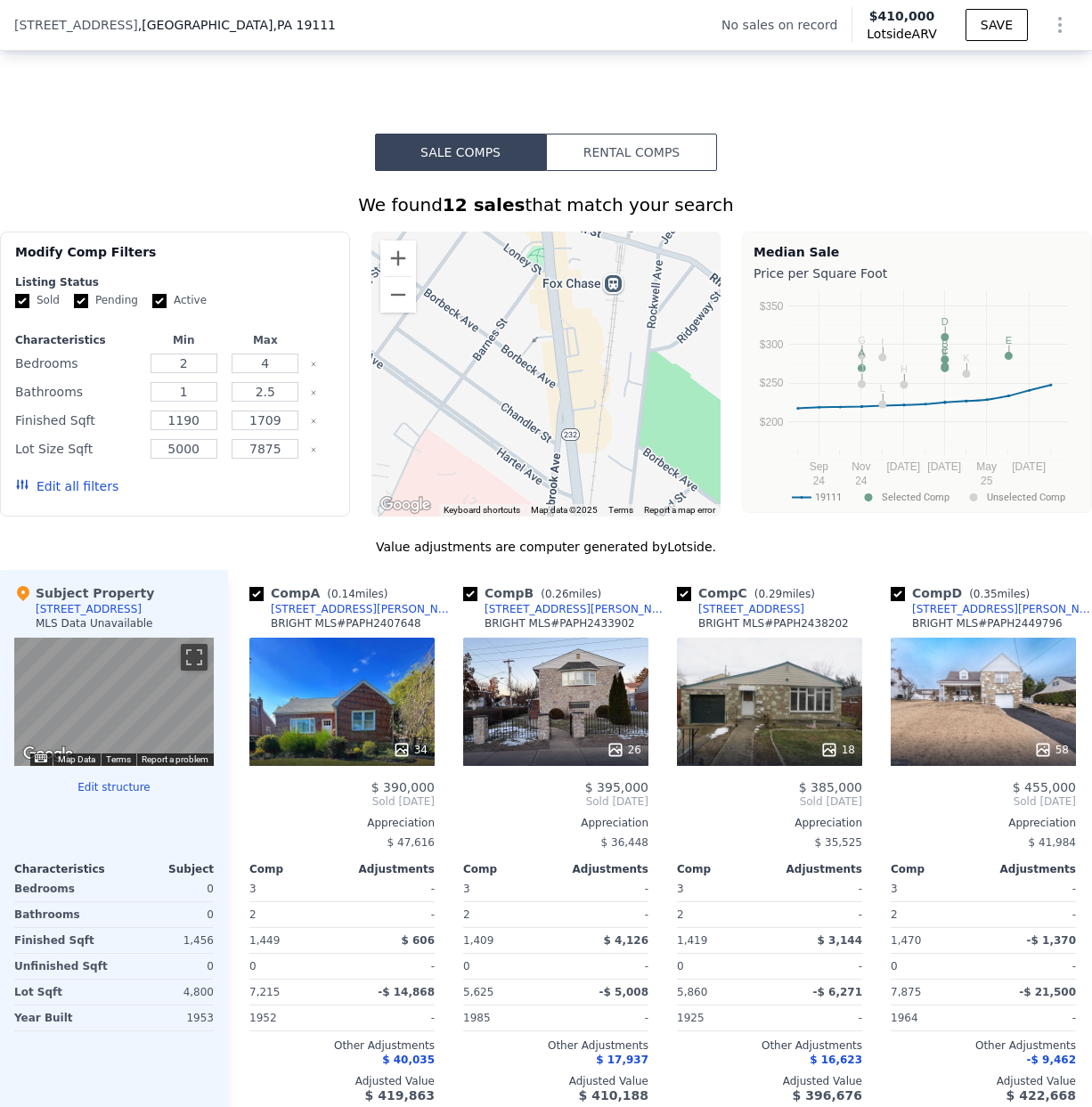
drag, startPoint x: 494, startPoint y: 368, endPoint x: 627, endPoint y: 501, distance: 188.1
click at [627, 501] on div at bounding box center [546, 375] width 350 height 285
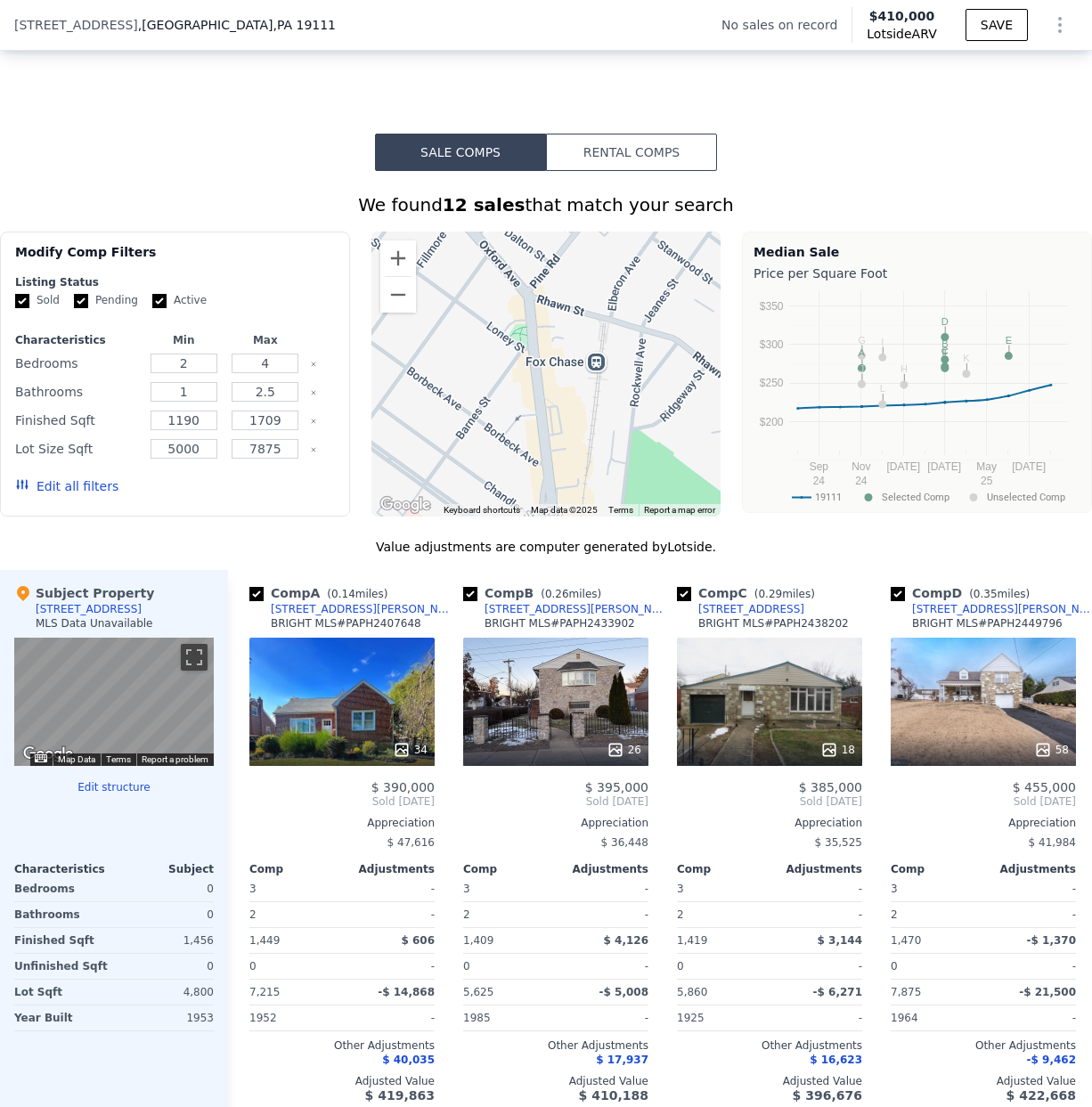
drag, startPoint x: 495, startPoint y: 372, endPoint x: 478, endPoint y: 452, distance: 81.8
click at [478, 452] on div at bounding box center [546, 375] width 350 height 285
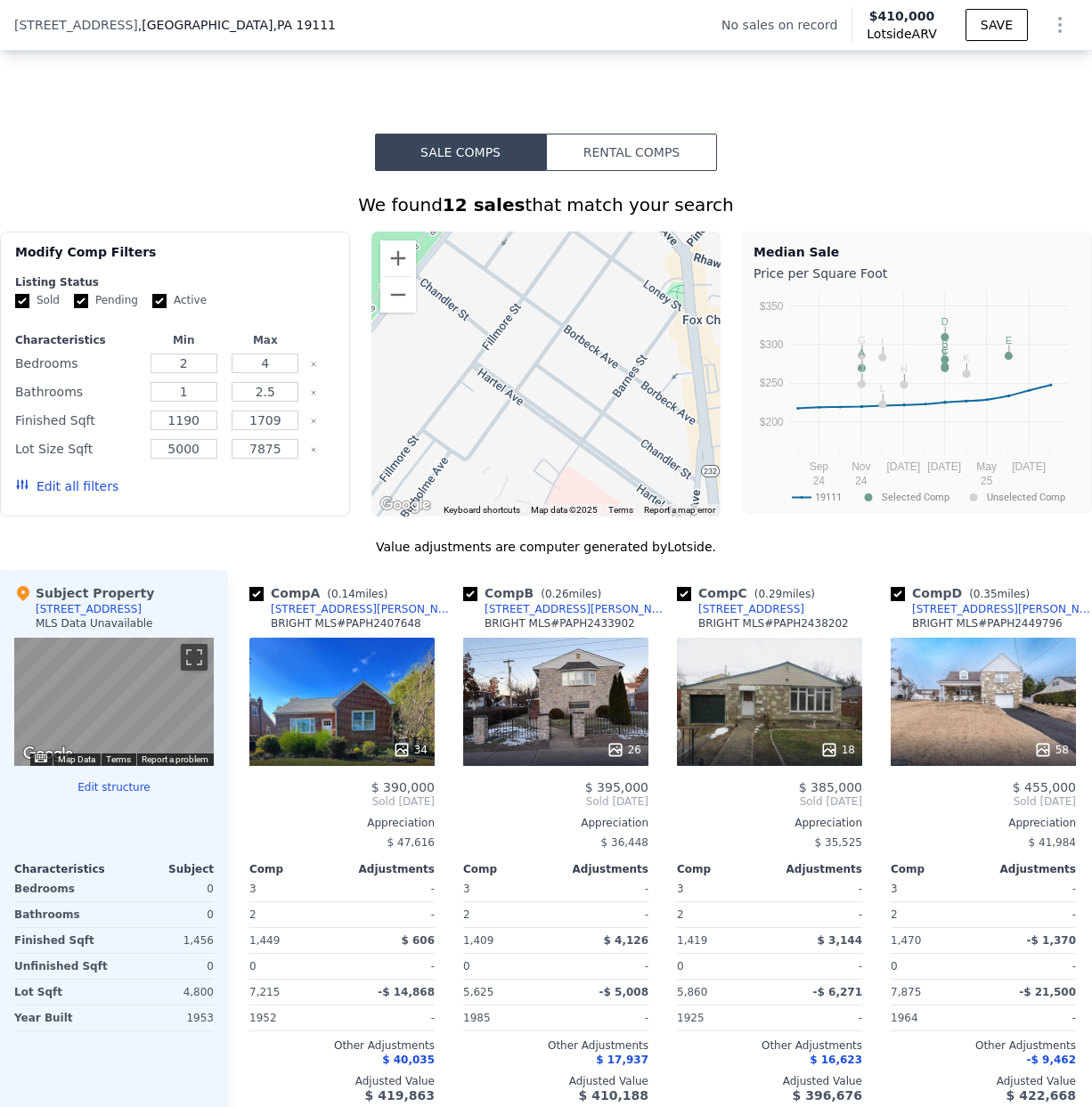
drag, startPoint x: 456, startPoint y: 373, endPoint x: 614, endPoint y: 332, distance: 163.2
click at [614, 332] on div at bounding box center [546, 375] width 350 height 285
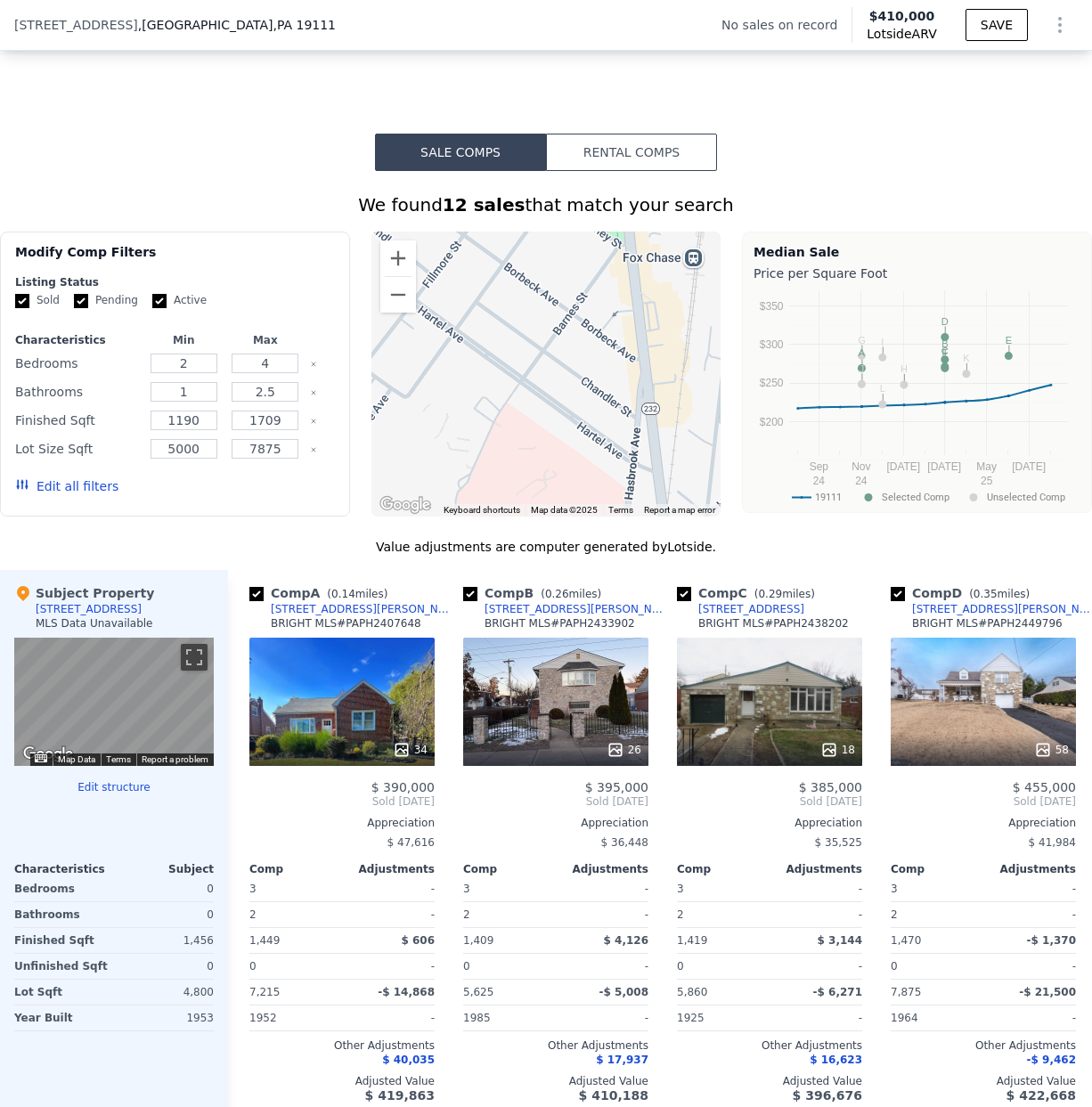
drag, startPoint x: 615, startPoint y: 421, endPoint x: 555, endPoint y: 357, distance: 87.7
click at [555, 357] on div at bounding box center [546, 375] width 350 height 285
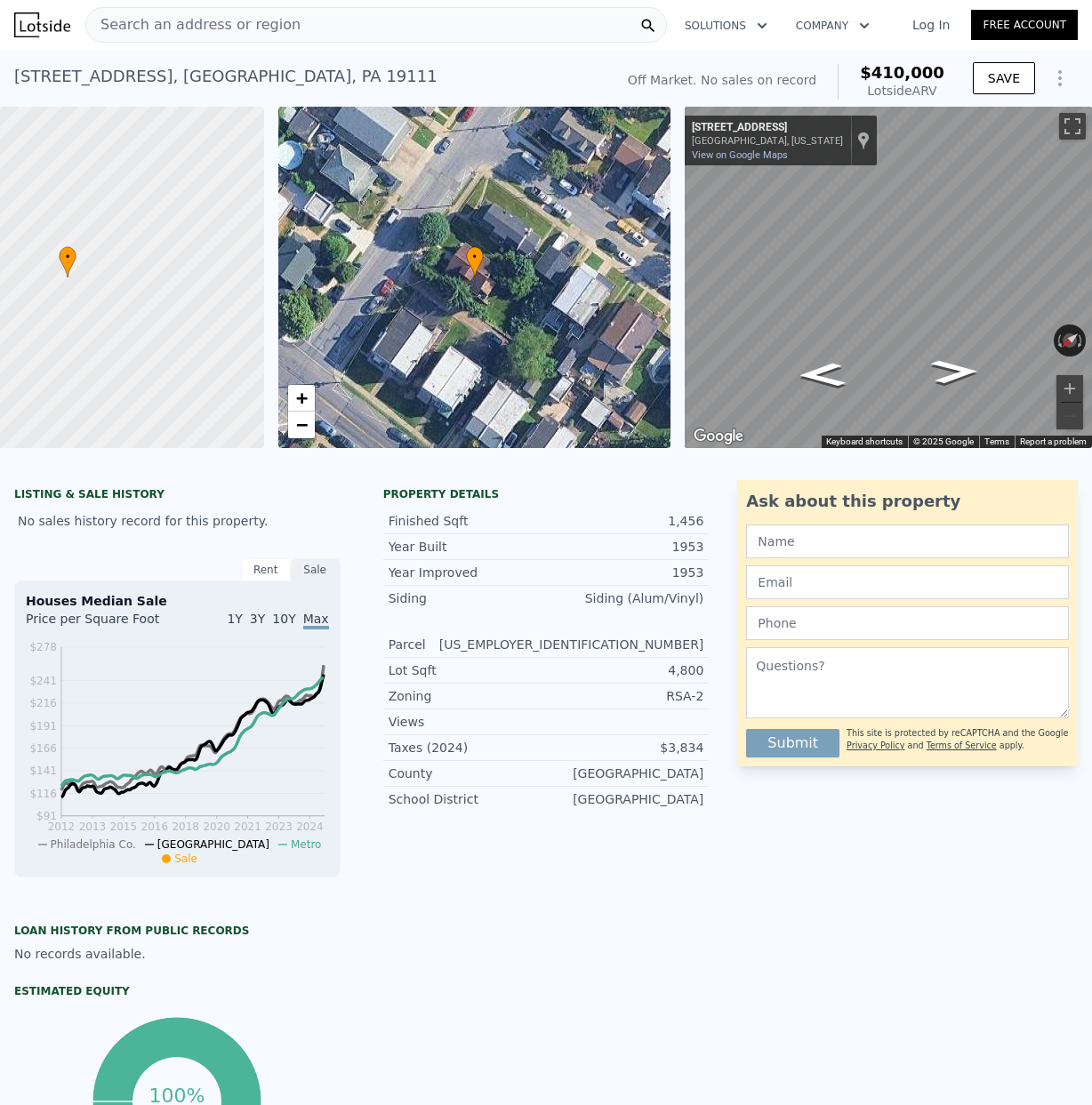
scroll to position [0, 136]
